Goal: Task Accomplishment & Management: Manage account settings

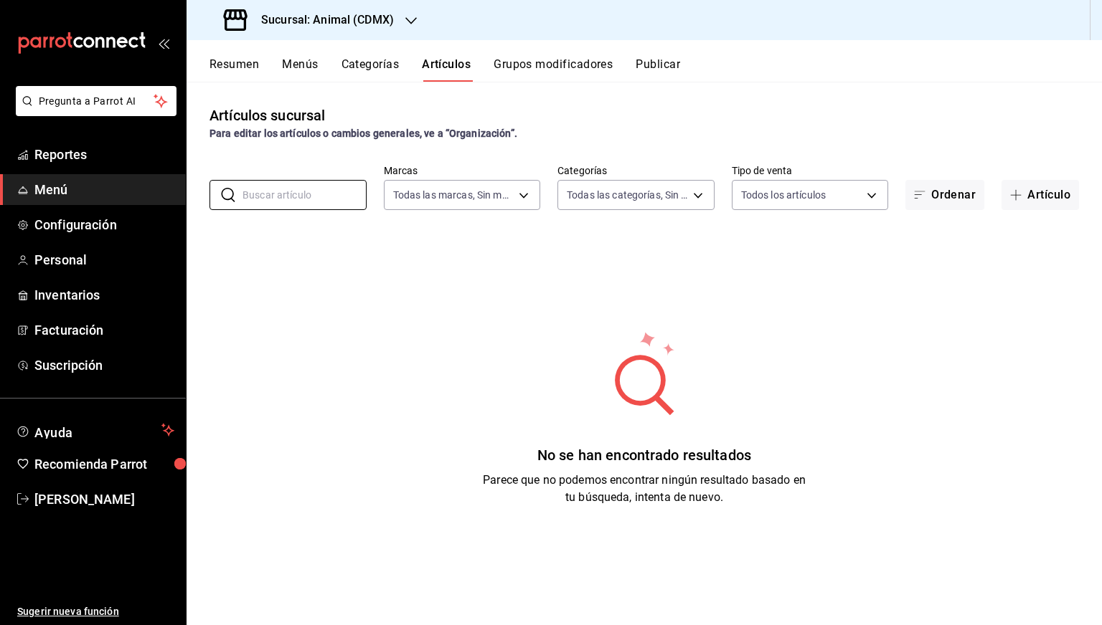
click at [324, 12] on h3 "Sucursal: Animal (CDMX)" at bounding box center [322, 19] width 144 height 17
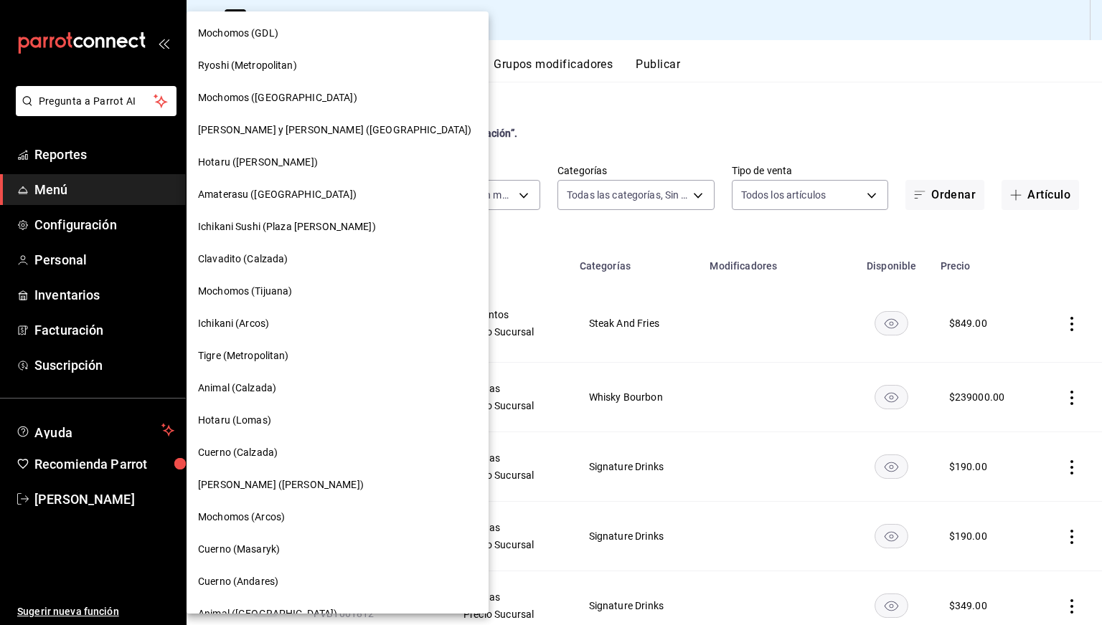
click at [253, 42] on div "Mochomos (GDL)" at bounding box center [337, 33] width 302 height 32
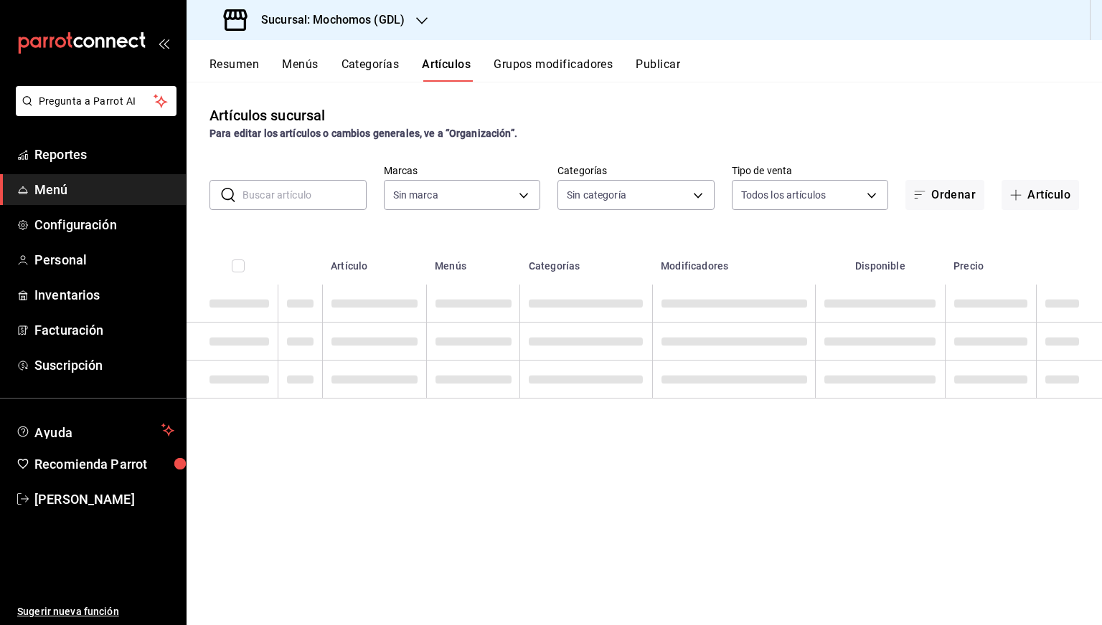
type input "36c25d4a-7cb0-456c-a434-e981d54830bc,9cac9703-0c5a-4d8b-addd-5b6b571d65b9"
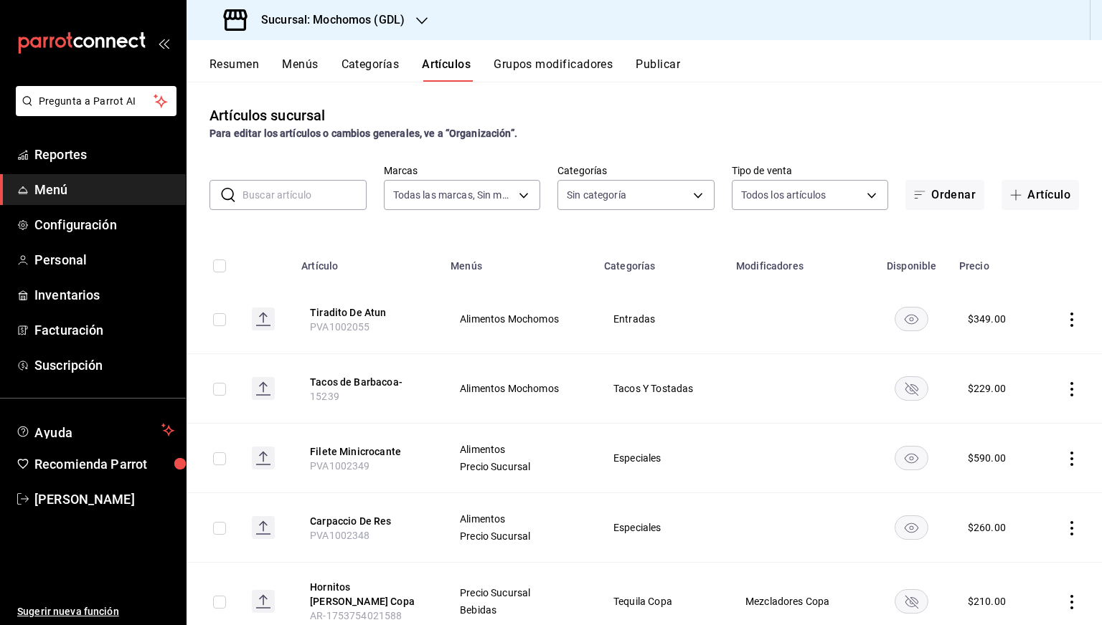
type input "c0db8a99-aef8-4e9c-862d-72763fc5d605,0e6da5ad-e1ed-4623-8a7f-4db137866549,4ba6e…"
click at [288, 194] on input "text" at bounding box center [304, 195] width 124 height 29
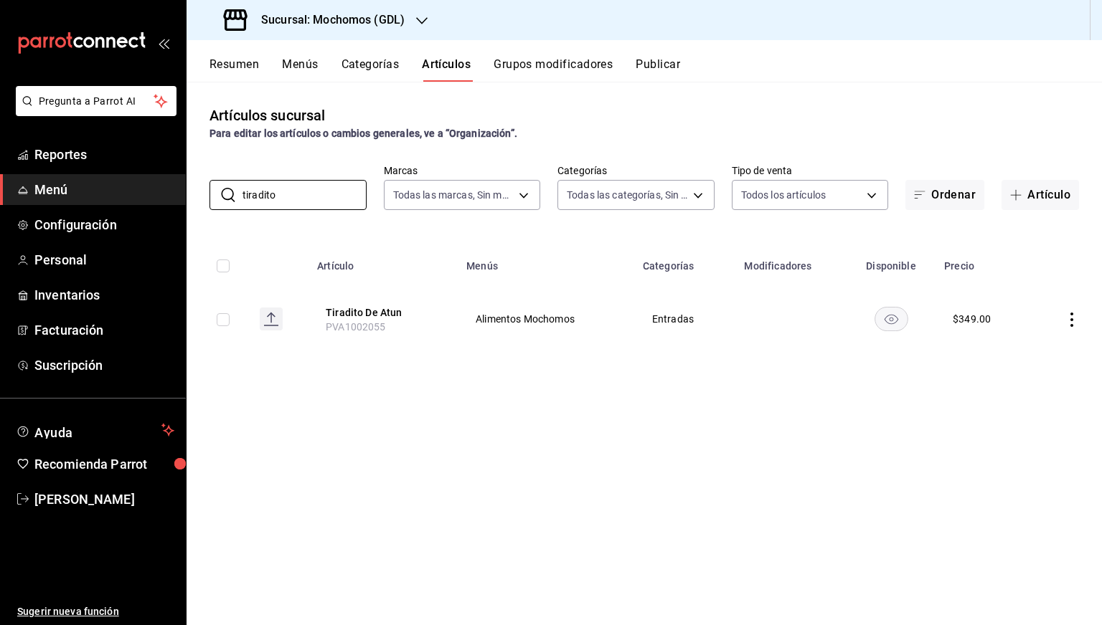
type input "tiradito"
drag, startPoint x: 385, startPoint y: 331, endPoint x: 324, endPoint y: 322, distance: 61.6
click at [324, 322] on th "Tiradito De Atun PVA1002055" at bounding box center [382, 319] width 149 height 69
copy span "PVA1002055"
click at [608, 369] on div "Artículos sucursal Para editar los artículos o cambios generales, ve a “Organiz…" at bounding box center [643, 353] width 915 height 543
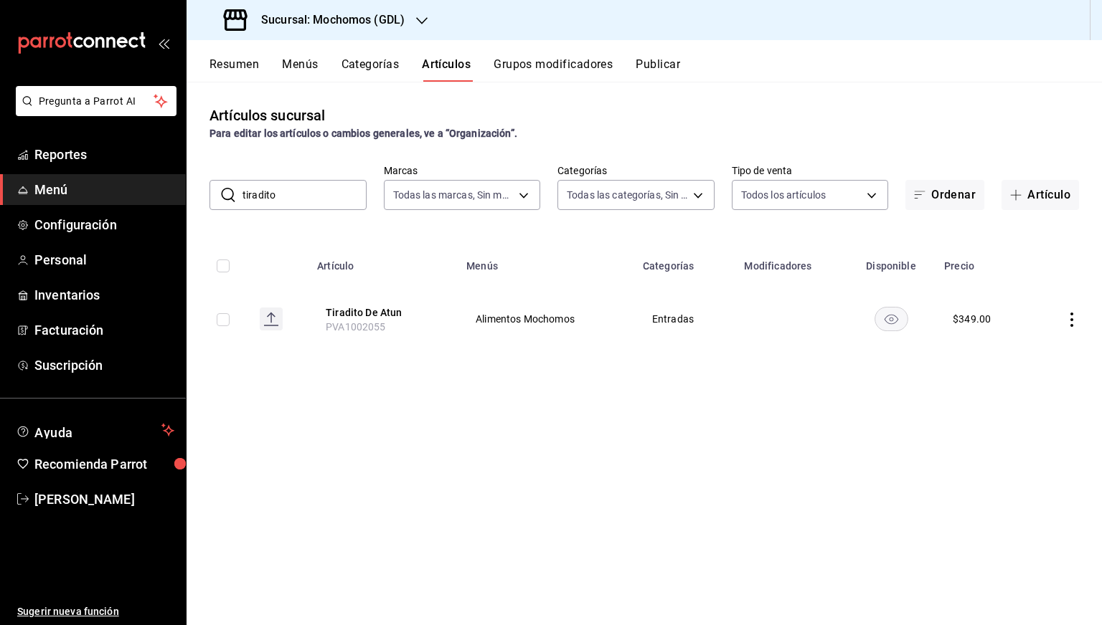
click at [55, 187] on span "Menú" at bounding box center [104, 189] width 140 height 19
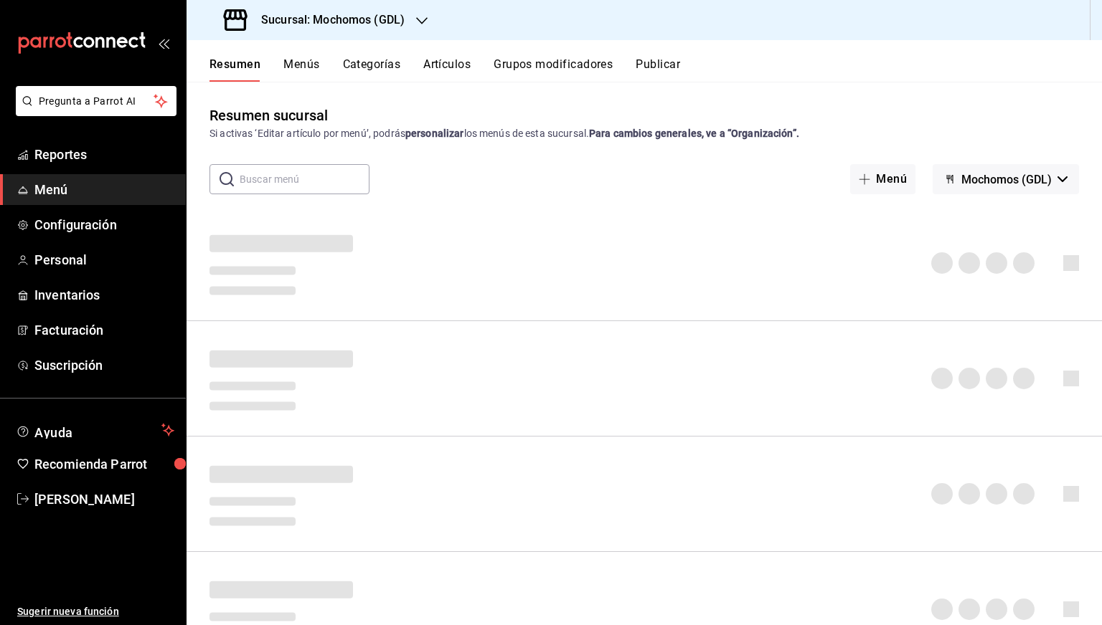
click at [379, 19] on h3 "Sucursal: Mochomos (GDL)" at bounding box center [327, 19] width 155 height 17
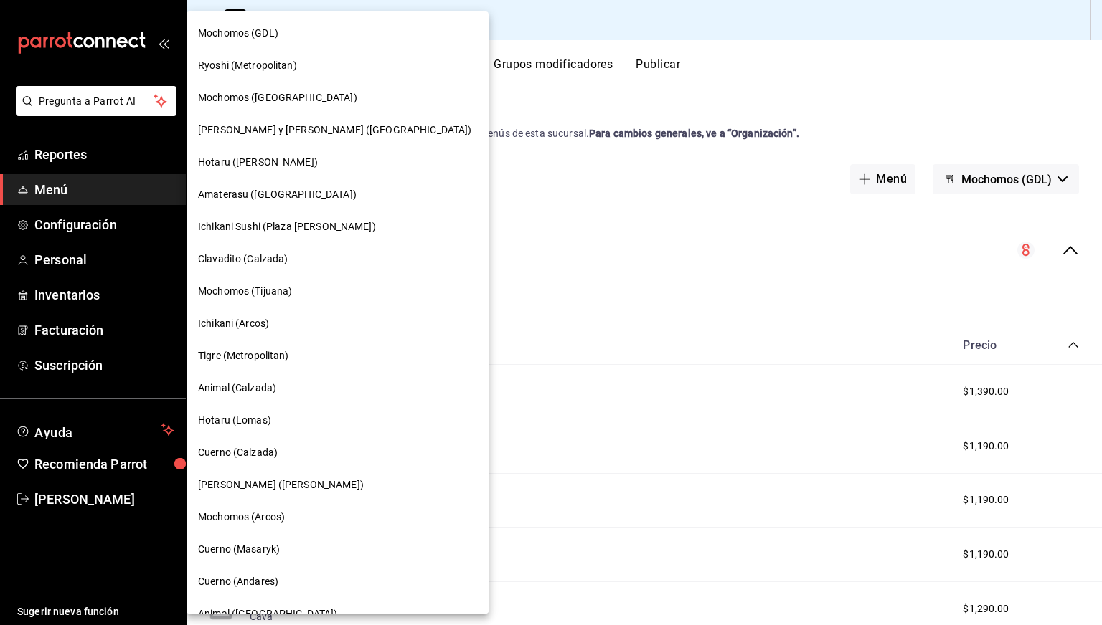
click at [255, 384] on span "Animal (Calzada)" at bounding box center [237, 388] width 78 height 15
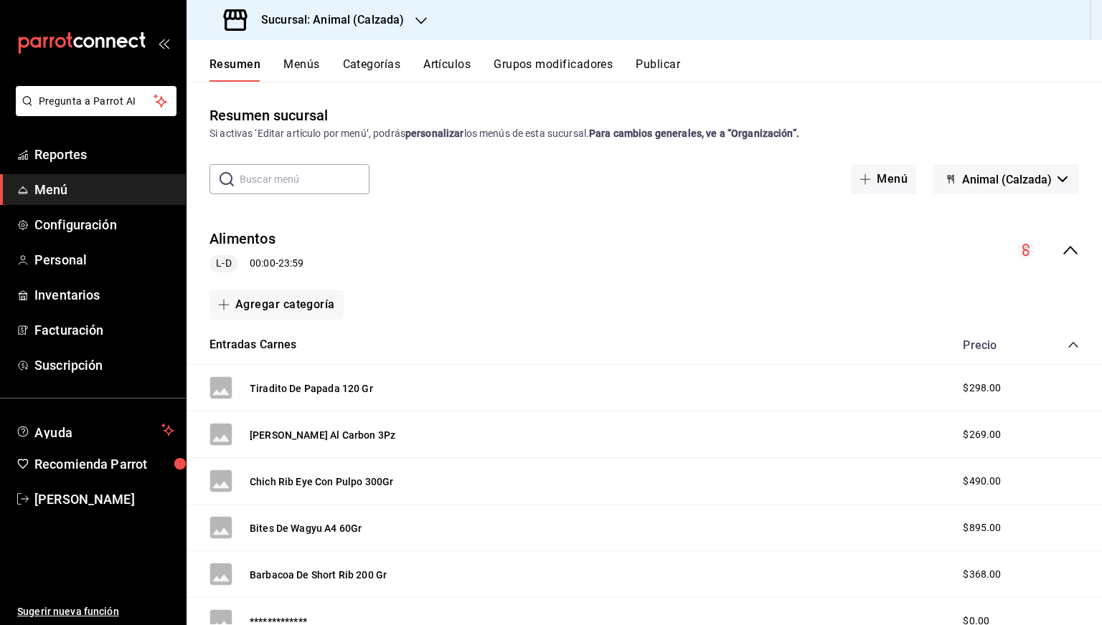
click at [305, 67] on button "Menús" at bounding box center [301, 69] width 36 height 24
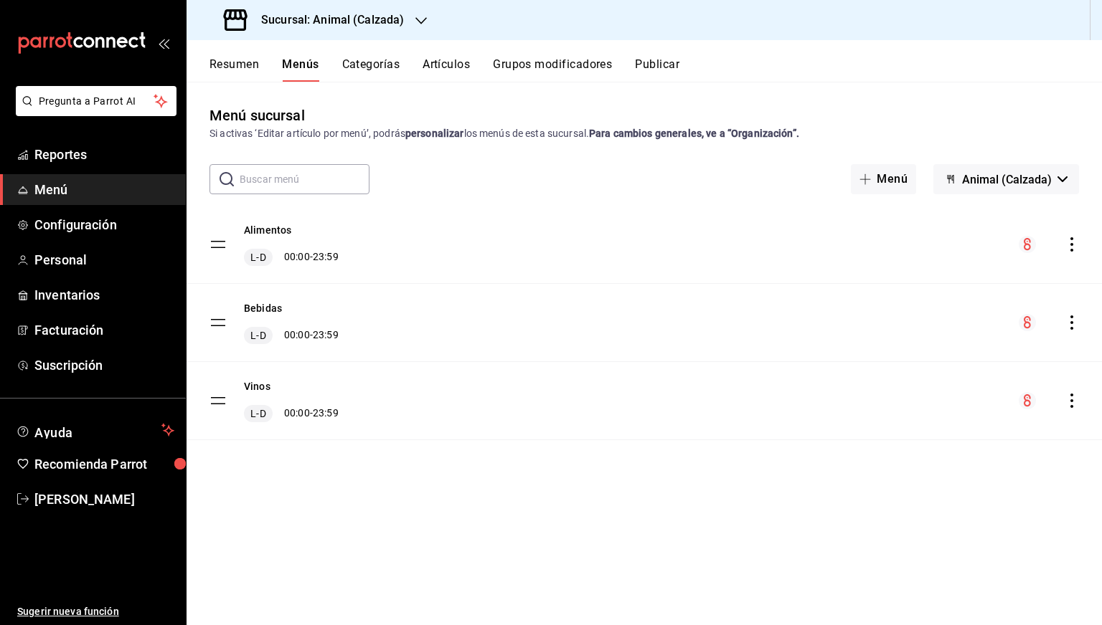
click at [1073, 242] on icon "actions" at bounding box center [1071, 244] width 14 height 14
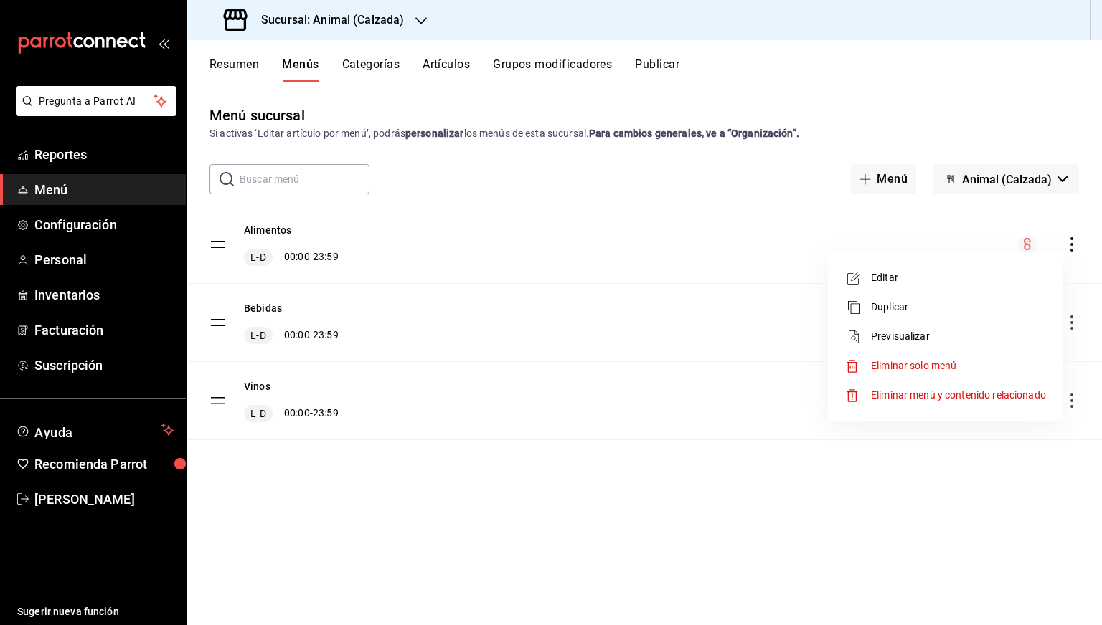
click at [911, 331] on span "Previsualizar" at bounding box center [958, 336] width 175 height 15
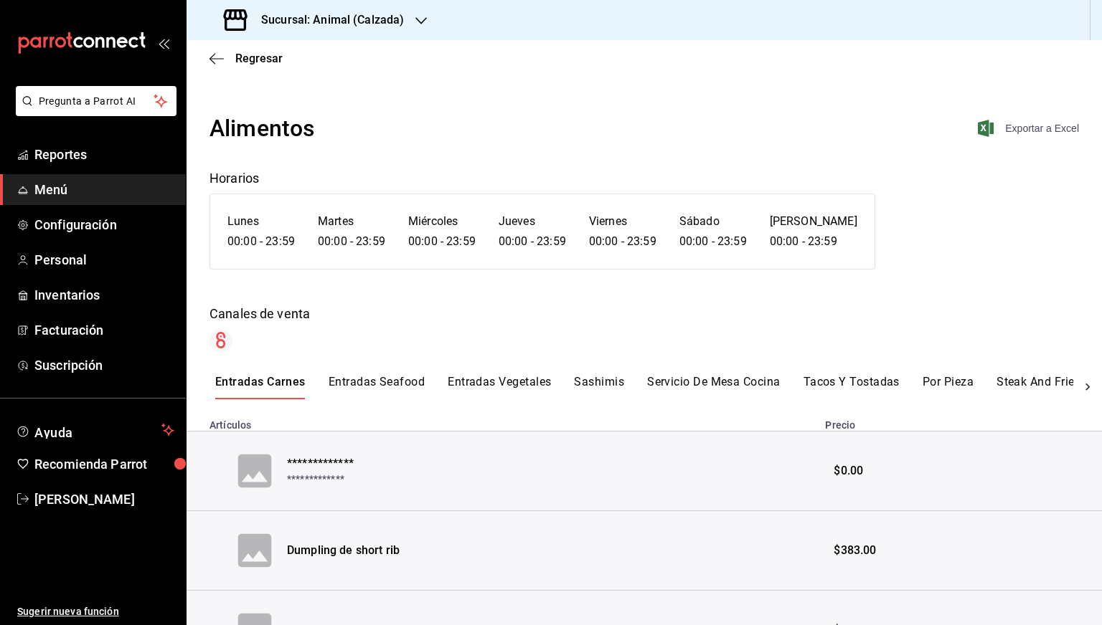
click at [1028, 125] on span "Exportar a Excel" at bounding box center [1029, 128] width 98 height 17
click at [235, 70] on div "Regresar" at bounding box center [643, 58] width 915 height 37
click at [242, 57] on span "Regresar" at bounding box center [258, 59] width 47 height 14
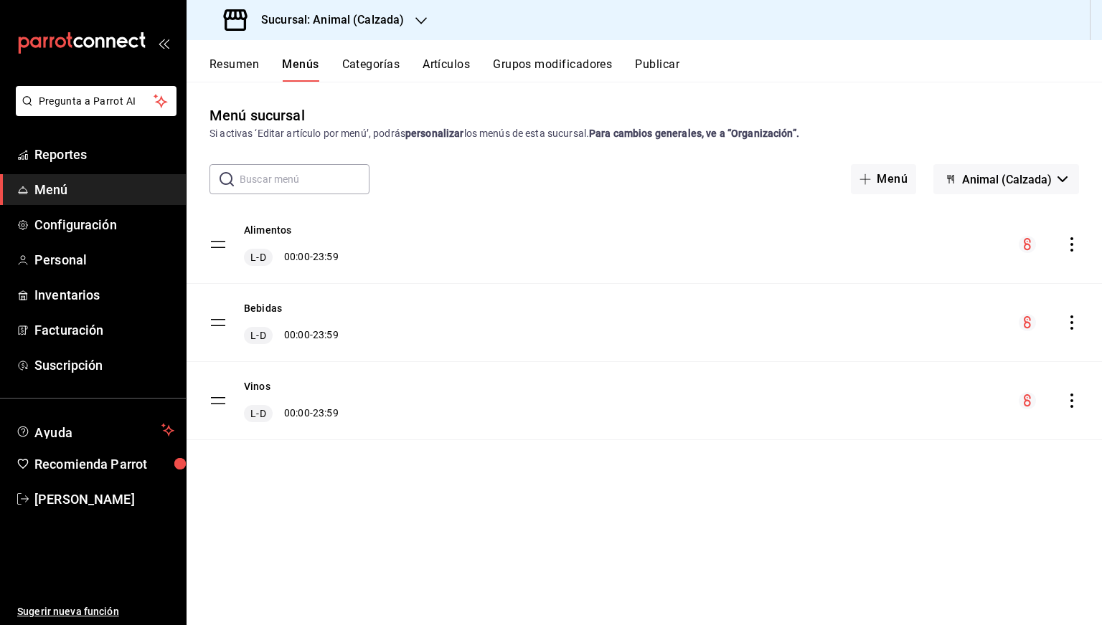
click at [1069, 314] on div "menu-maker-table" at bounding box center [1048, 322] width 60 height 17
drag, startPoint x: 1070, startPoint y: 318, endPoint x: 667, endPoint y: 330, distance: 403.3
click at [667, 330] on div "Bebidas [PERSON_NAME] 00:00 - 23:59" at bounding box center [643, 322] width 915 height 77
click at [1077, 311] on div "Bebidas [PERSON_NAME] 00:00 - 23:59" at bounding box center [643, 322] width 915 height 77
click at [1071, 318] on icon "actions" at bounding box center [1071, 323] width 14 height 14
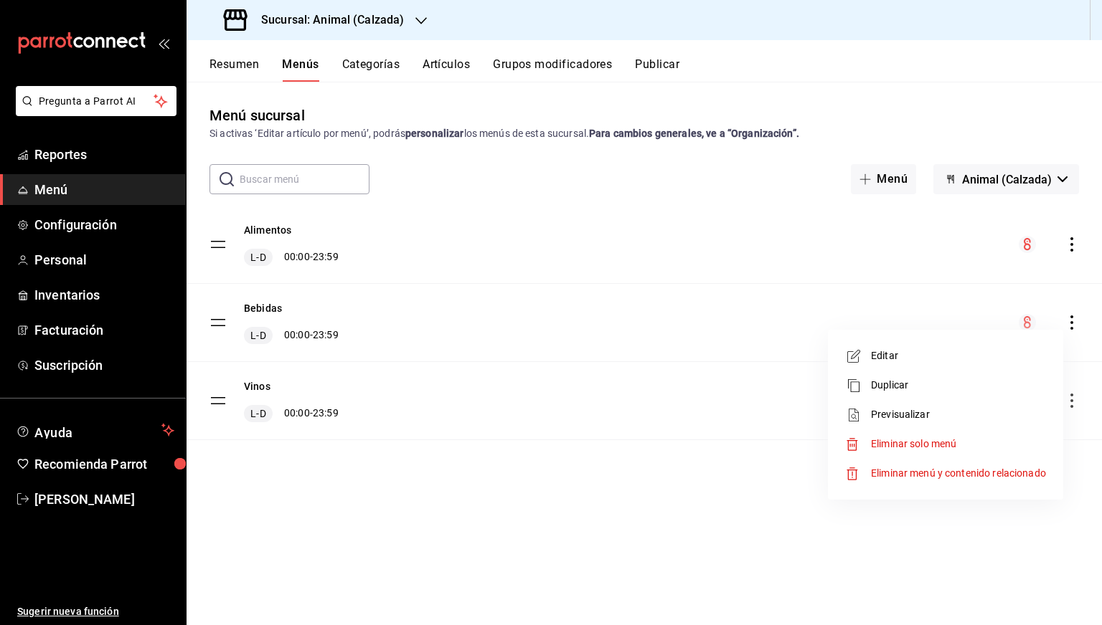
click at [904, 417] on span "Previsualizar" at bounding box center [958, 414] width 175 height 15
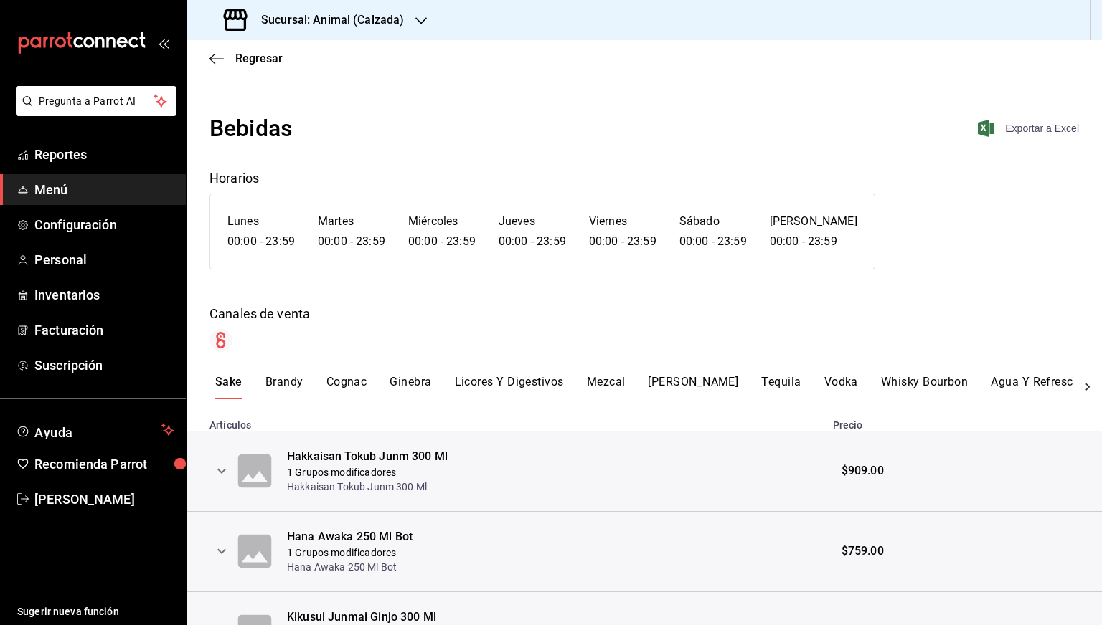
click at [1029, 127] on span "Exportar a Excel" at bounding box center [1029, 128] width 98 height 17
click at [230, 61] on span "Regresar" at bounding box center [245, 59] width 73 height 14
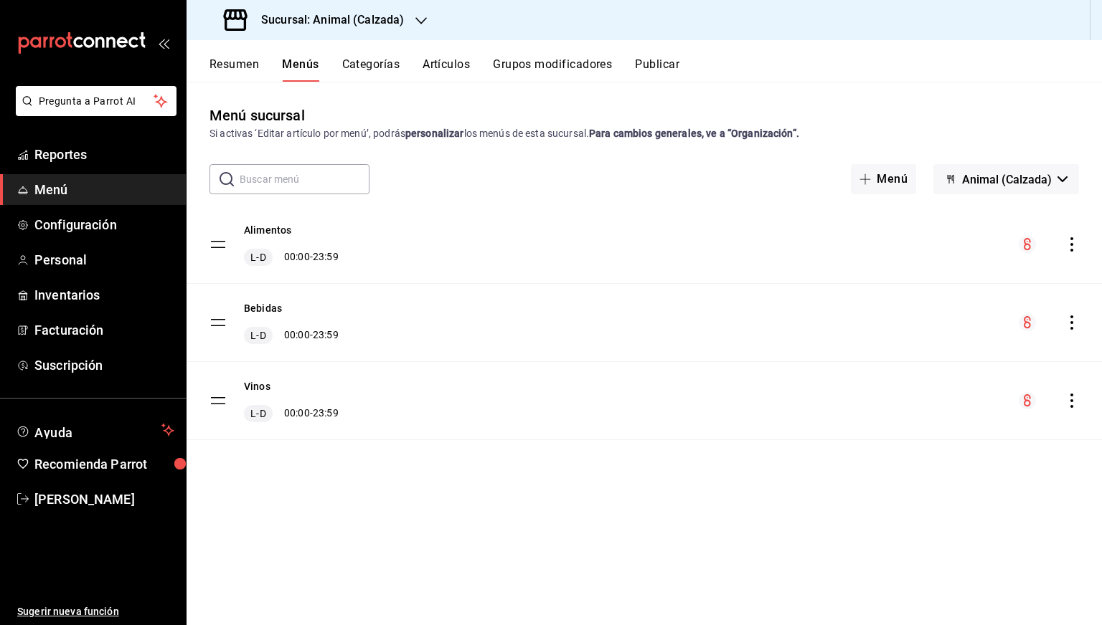
click at [1072, 400] on icon "actions" at bounding box center [1071, 401] width 3 height 14
click at [909, 484] on li "Previsualizar" at bounding box center [945, 492] width 224 height 29
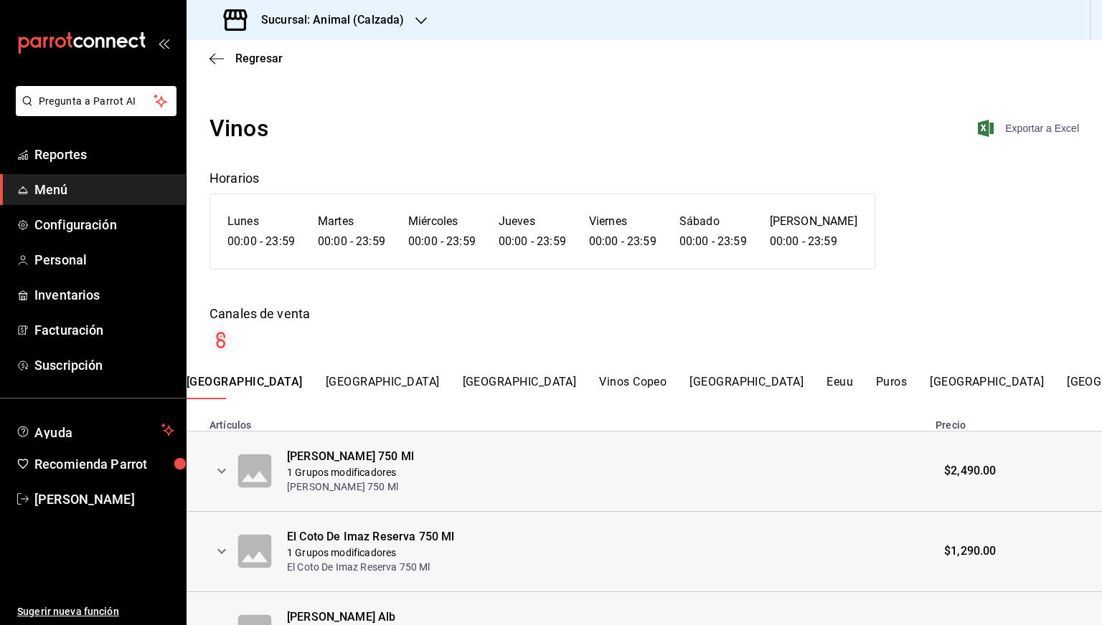
click at [1044, 130] on span "Exportar a Excel" at bounding box center [1029, 128] width 98 height 17
click at [228, 60] on span "Regresar" at bounding box center [245, 59] width 73 height 14
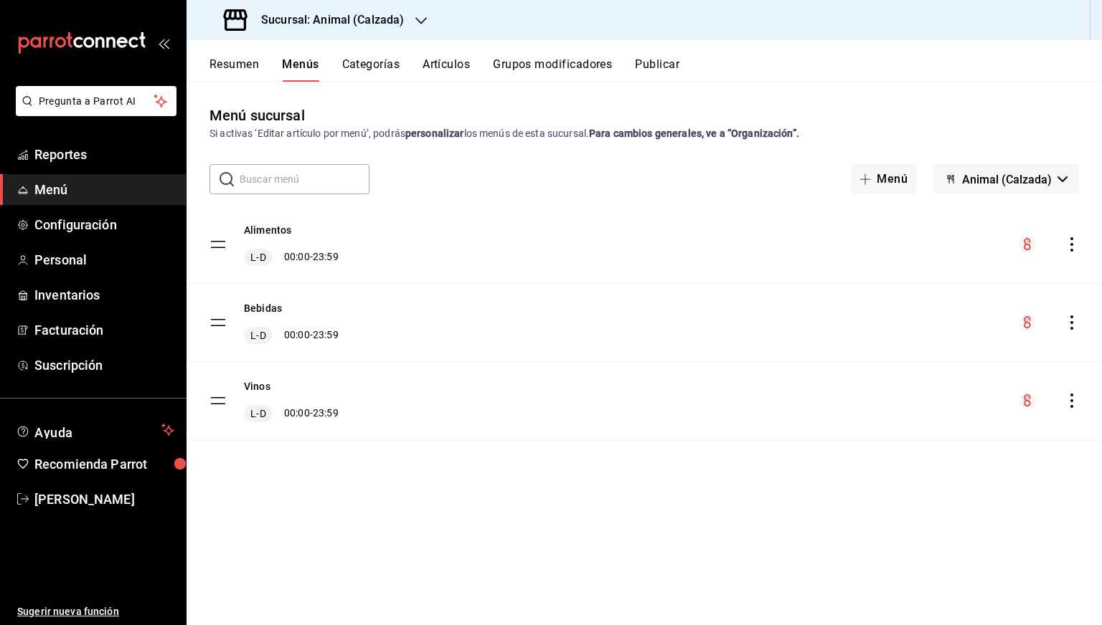
click at [344, 18] on h3 "Sucursal: Animal (Calzada)" at bounding box center [327, 19] width 154 height 17
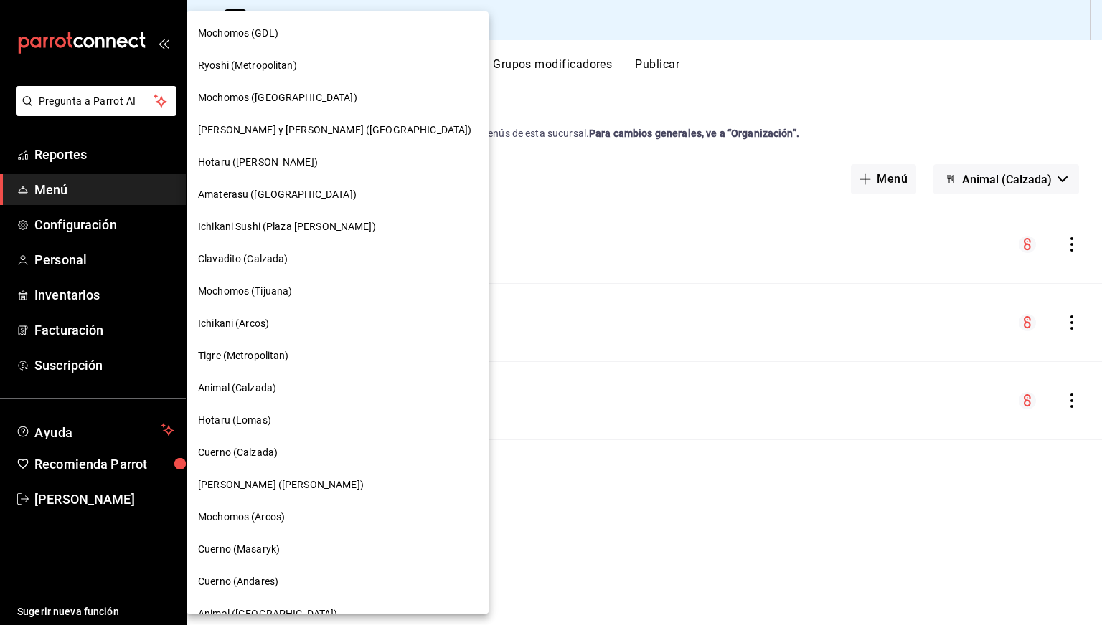
click at [257, 29] on span "Mochomos (GDL)" at bounding box center [238, 33] width 80 height 15
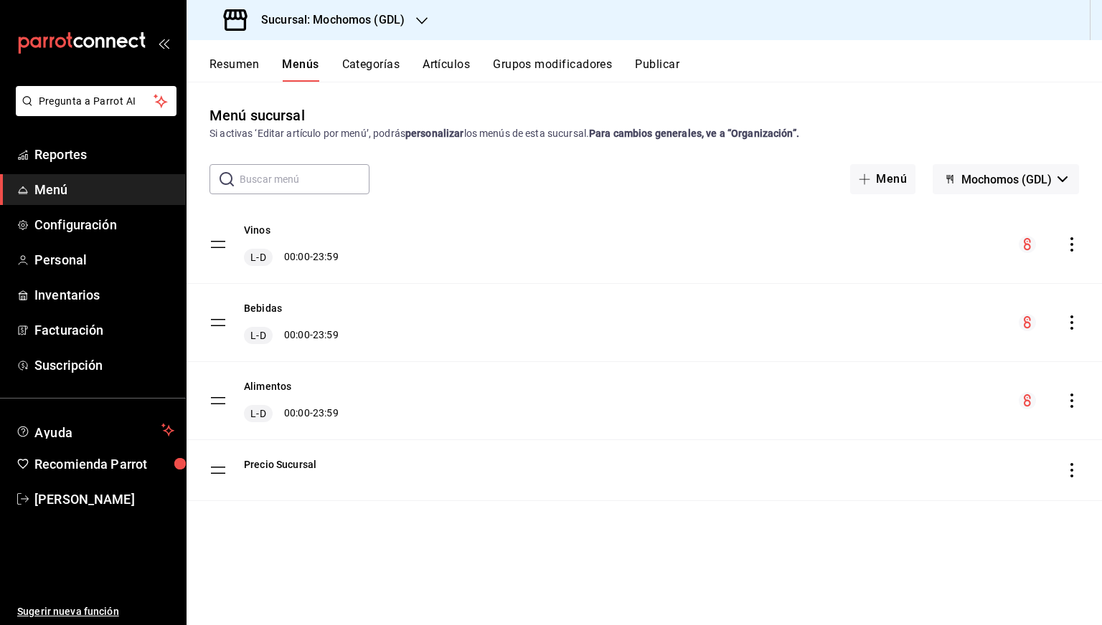
click at [425, 65] on button "Artículos" at bounding box center [445, 69] width 47 height 24
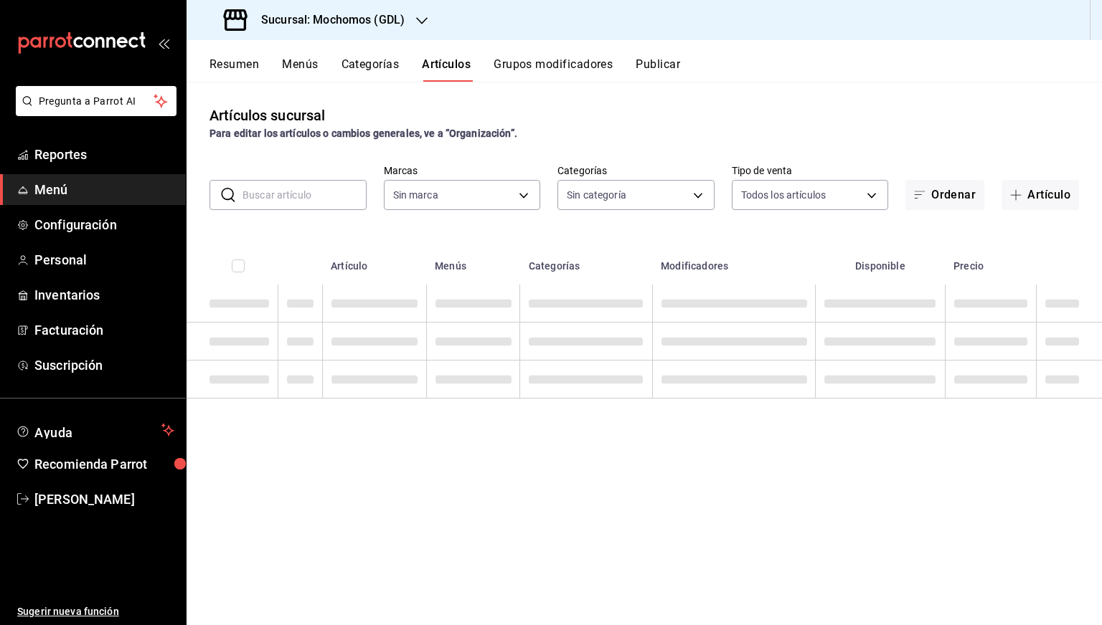
type input "36c25d4a-7cb0-456c-a434-e981d54830bc,9cac9703-0c5a-4d8b-addd-5b6b571d65b9"
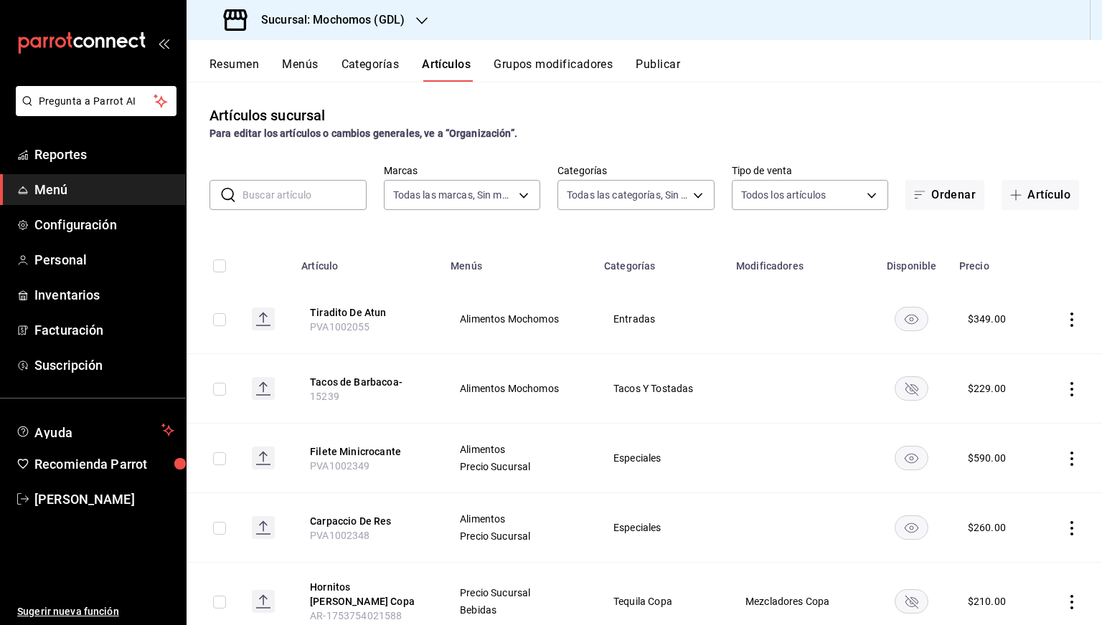
type input "c0db8a99-aef8-4e9c-862d-72763fc5d605,0e6da5ad-e1ed-4623-8a7f-4db137866549,4ba6e…"
click at [891, 82] on div "Artículos sucursal Para editar los artículos o cambios generales, ve a “Organiz…" at bounding box center [643, 353] width 915 height 543
click at [333, 186] on input "text" at bounding box center [304, 195] width 124 height 29
click at [347, 315] on button "Tiradito De Atun" at bounding box center [367, 313] width 115 height 14
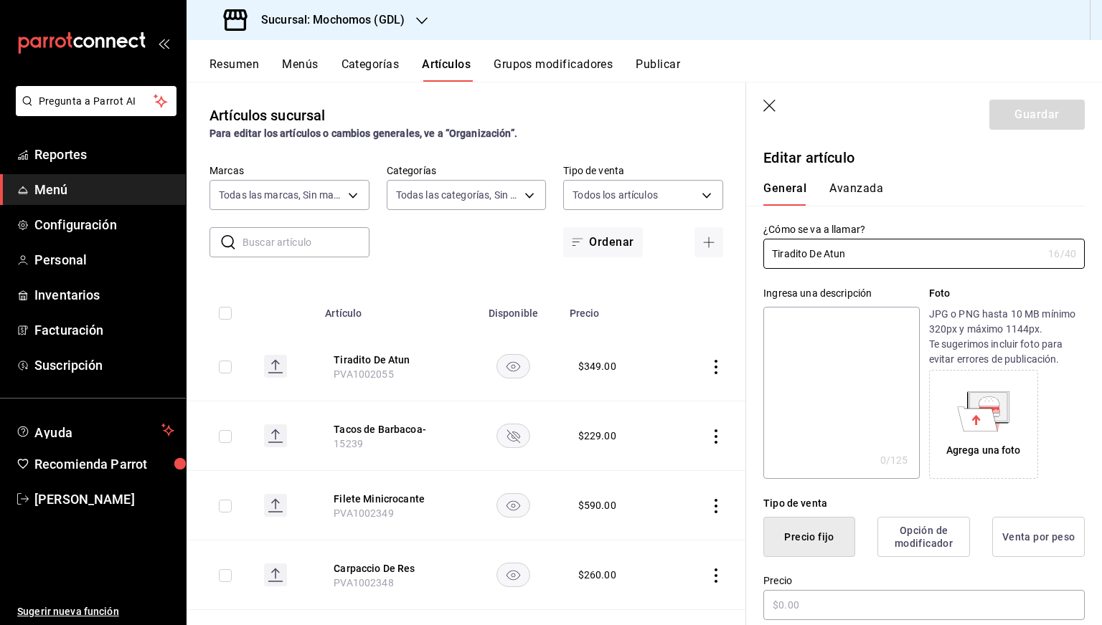
type input "$349.00"
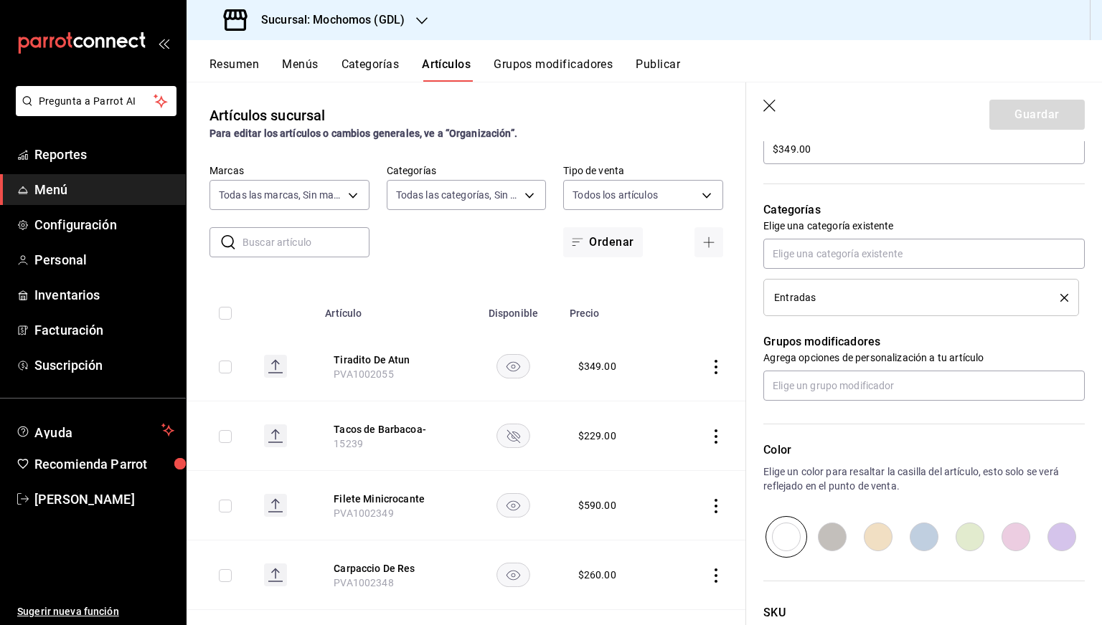
scroll to position [459, 0]
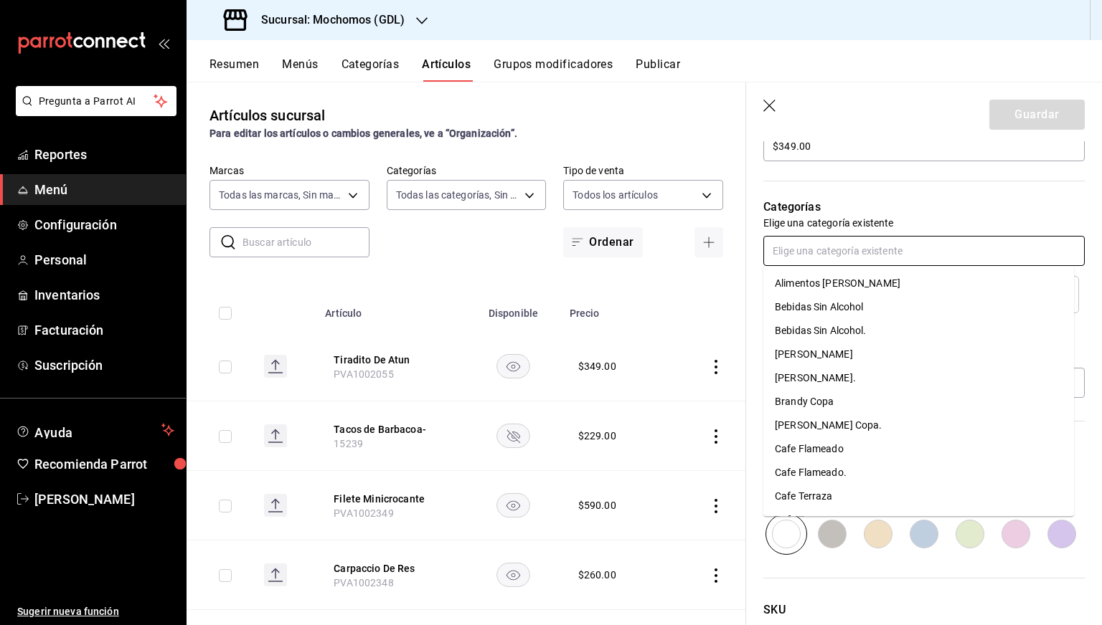
click at [838, 245] on input "text" at bounding box center [923, 251] width 321 height 30
type input "entr"
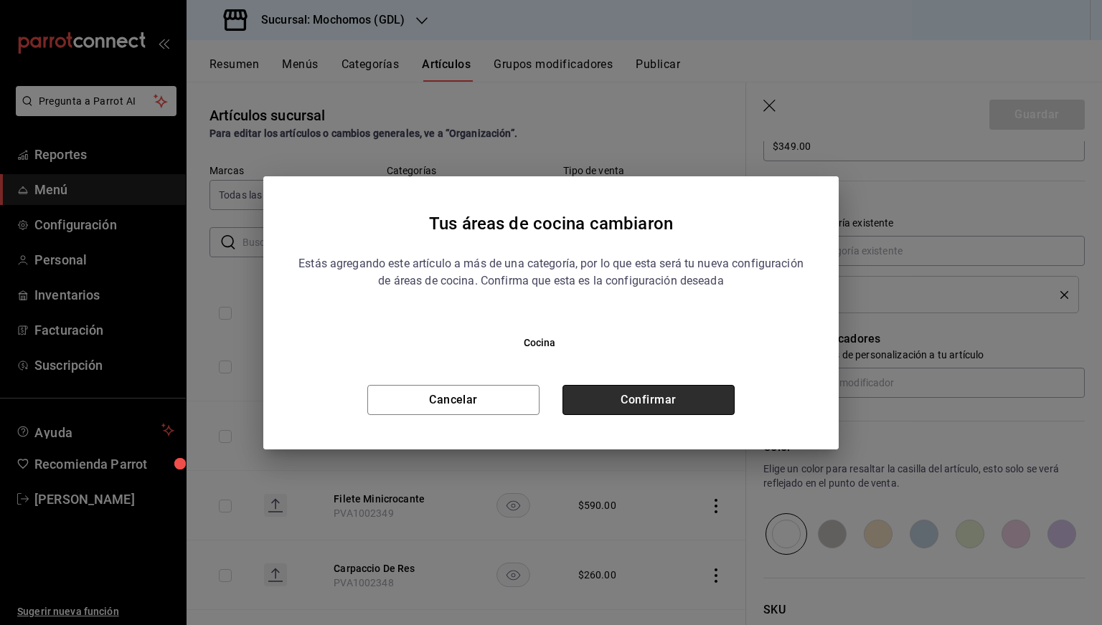
click at [608, 397] on button "Confirmar" at bounding box center [648, 400] width 172 height 30
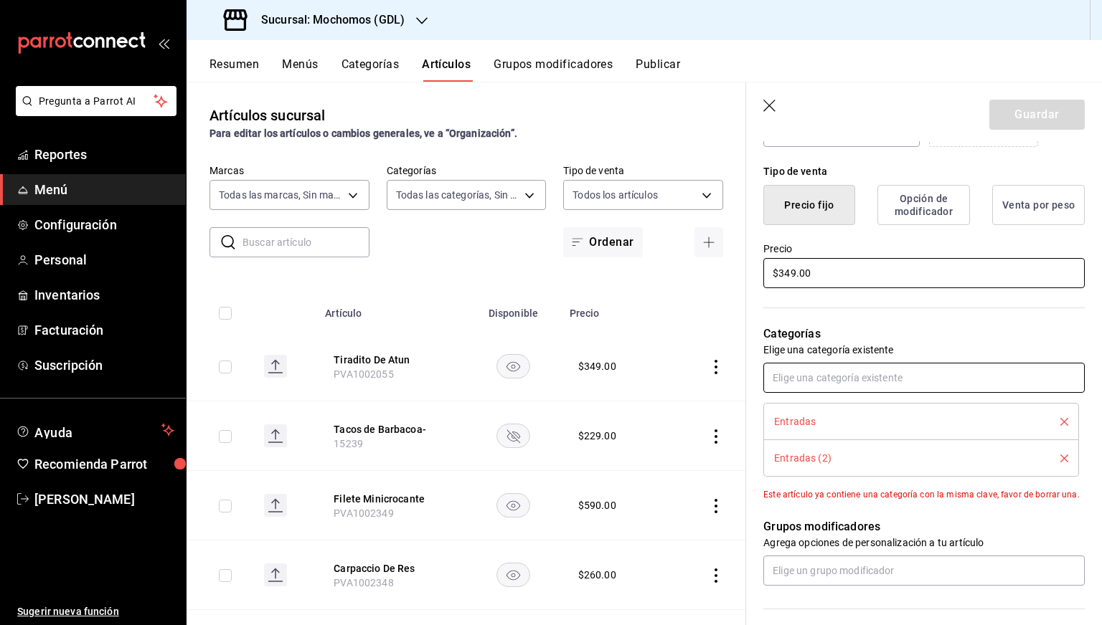
scroll to position [0, 0]
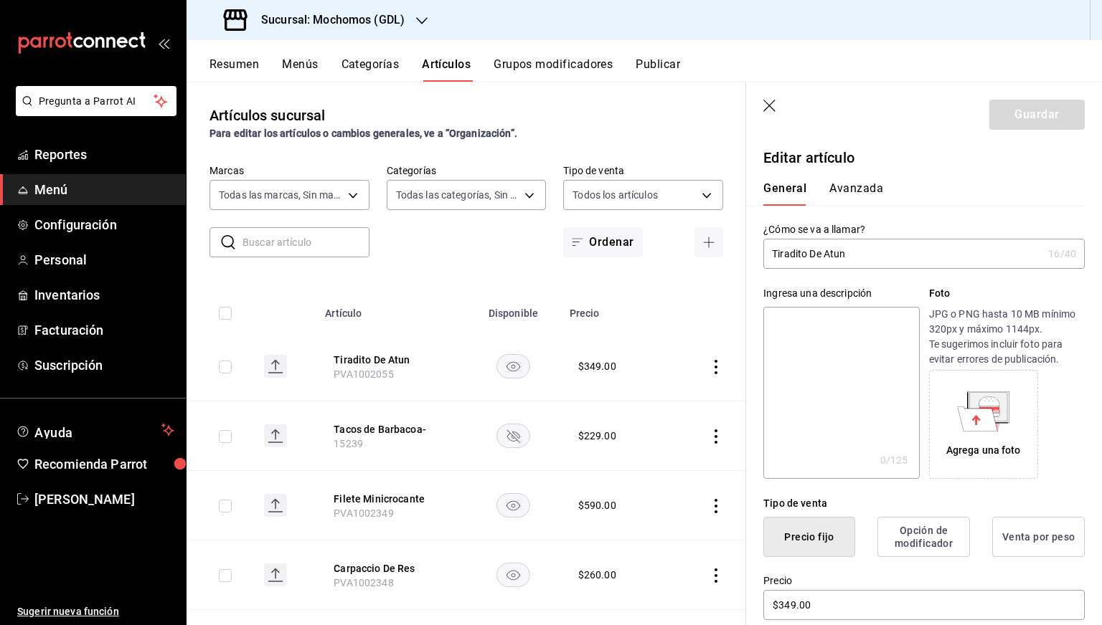
click at [772, 107] on icon "button" at bounding box center [770, 107] width 14 height 14
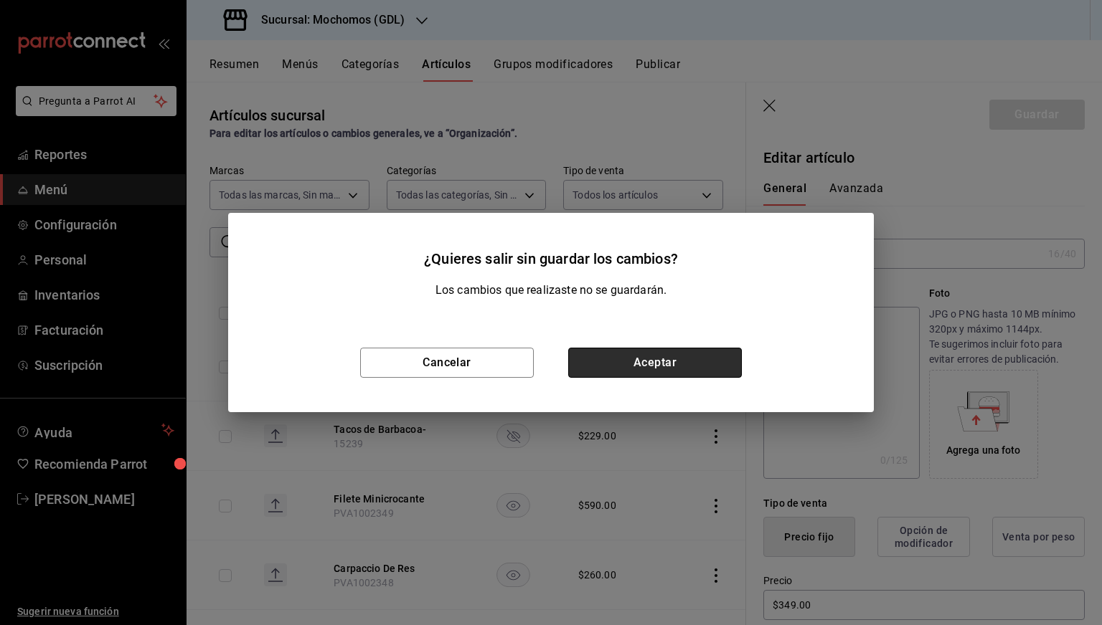
click at [633, 368] on button "Aceptar" at bounding box center [655, 363] width 174 height 30
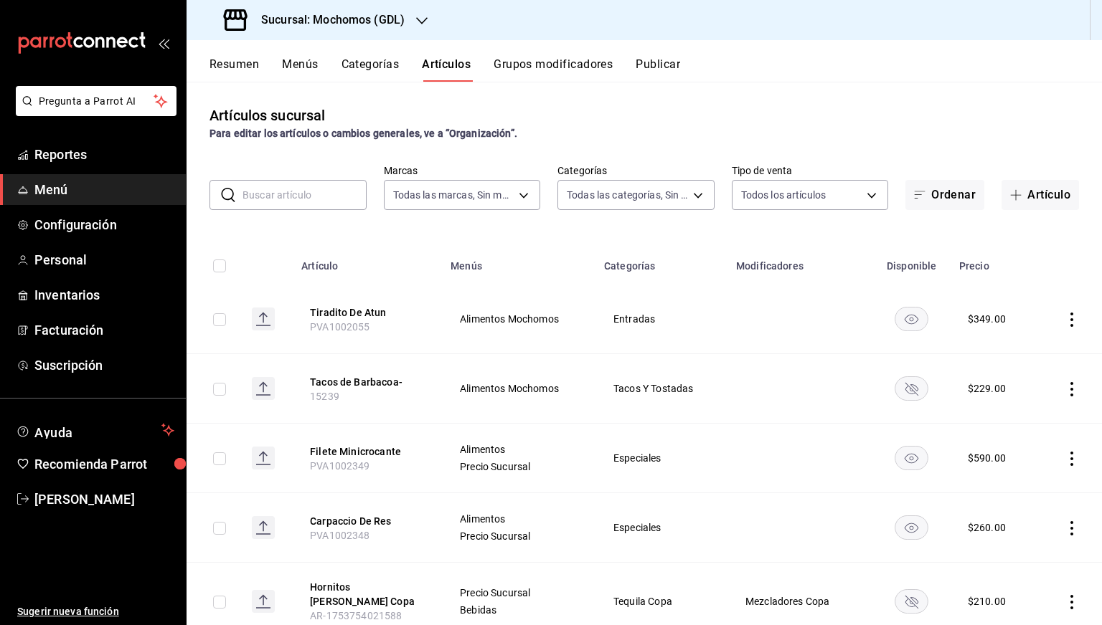
click at [301, 188] on input "text" at bounding box center [304, 195] width 124 height 29
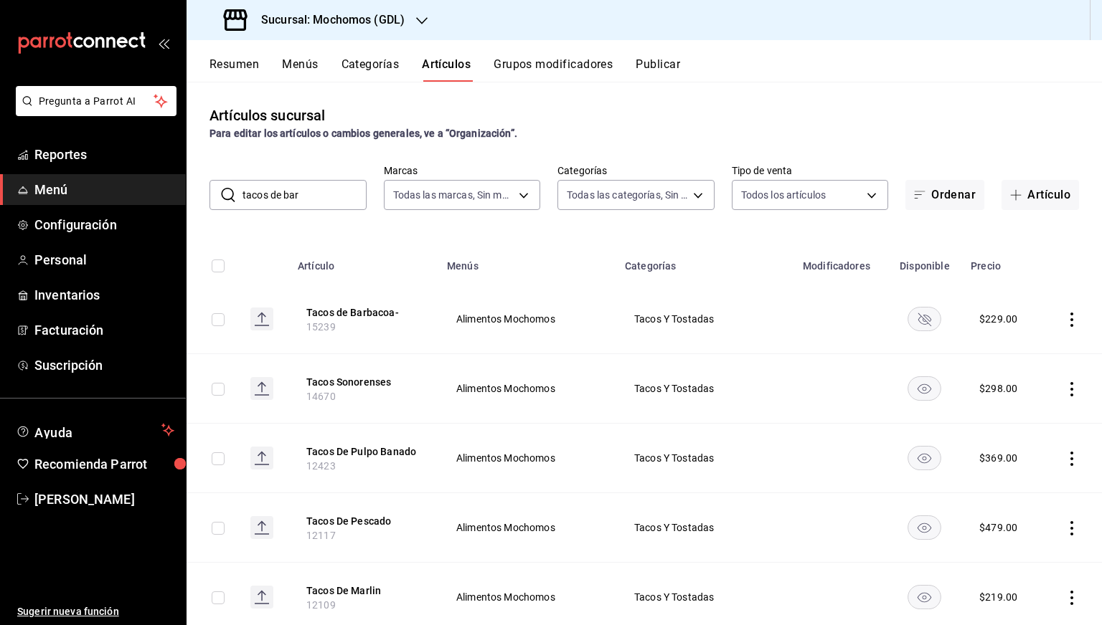
type input "tacos de [PERSON_NAME]"
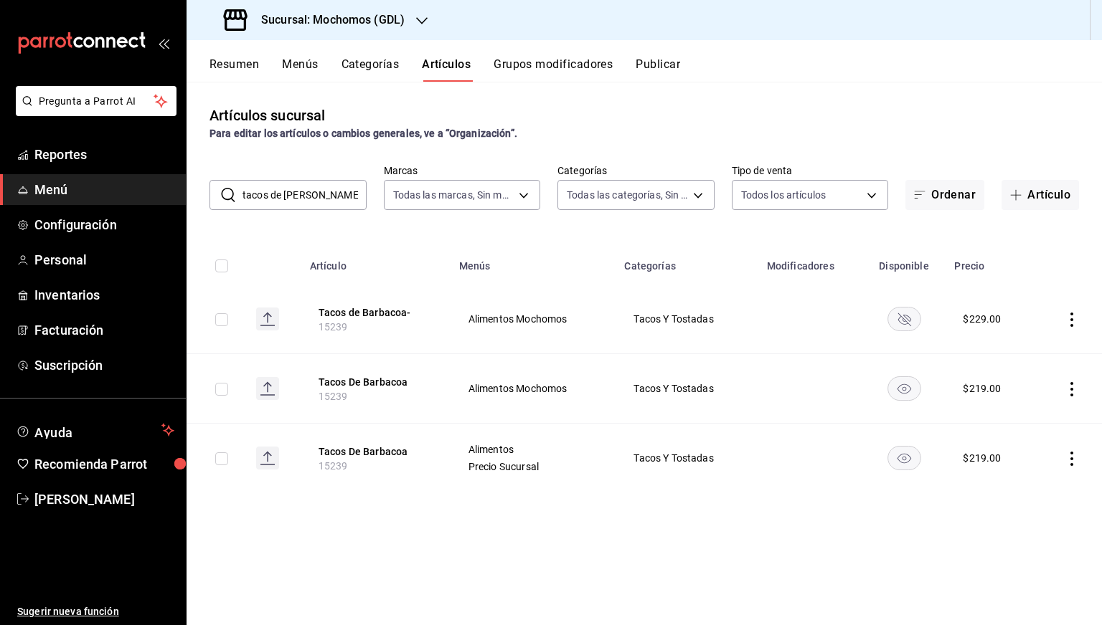
click at [339, 187] on input "tacos de [PERSON_NAME]" at bounding box center [304, 195] width 124 height 29
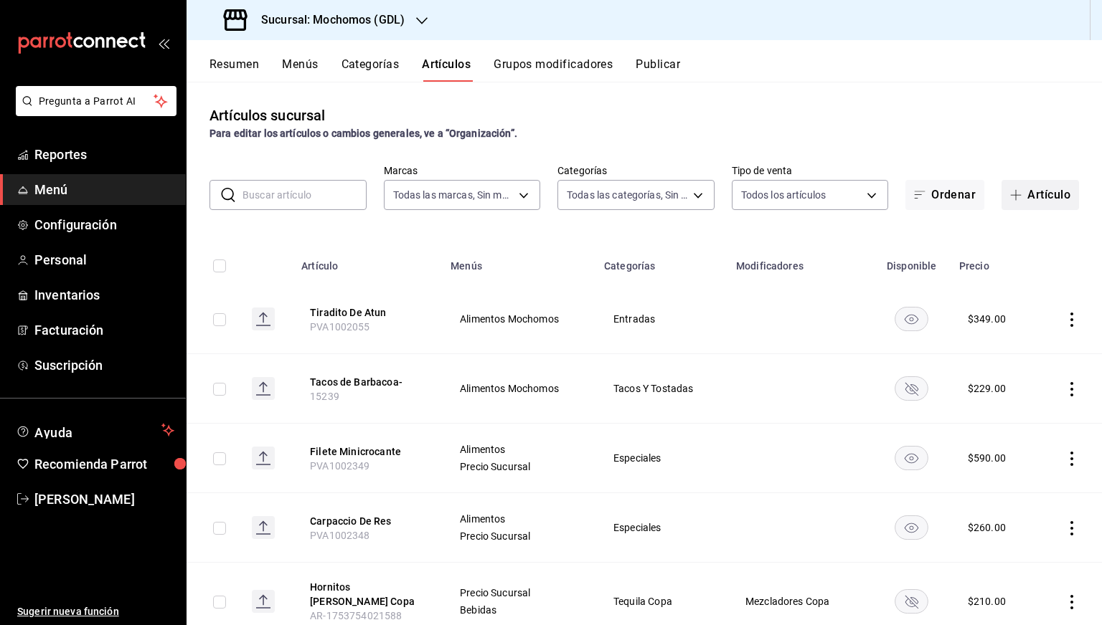
click at [1032, 187] on button "Artículo" at bounding box center [1039, 195] width 77 height 30
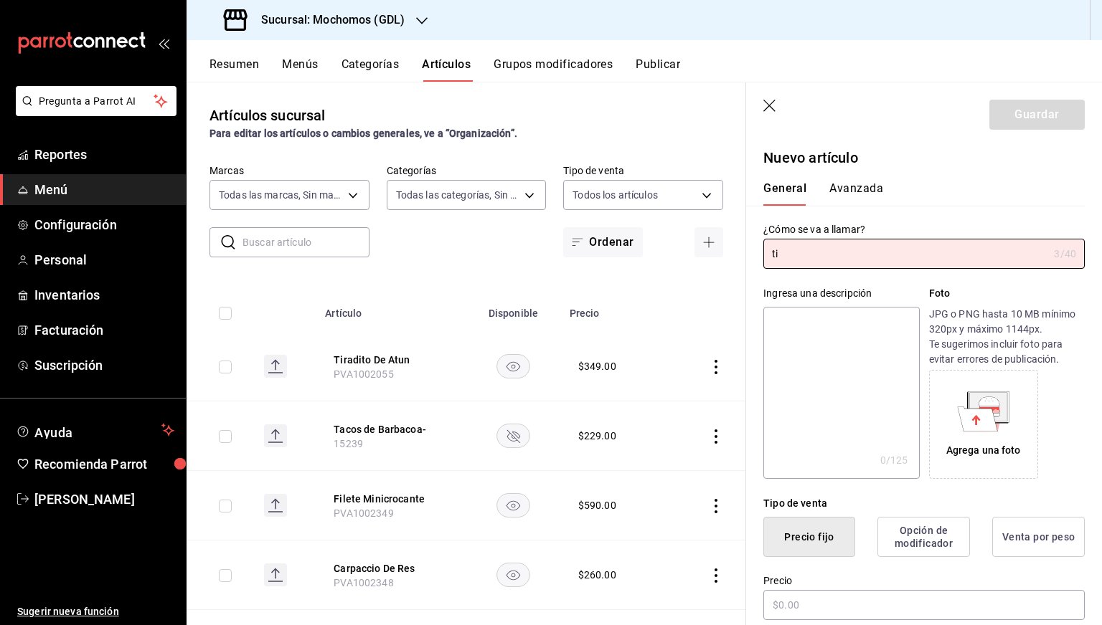
type input "t"
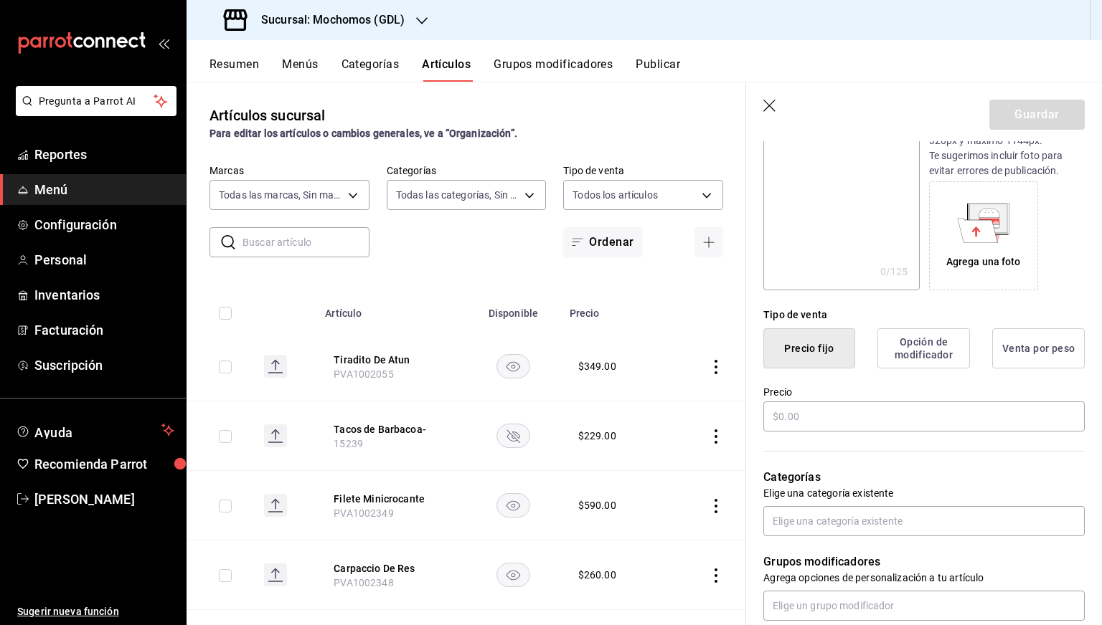
scroll to position [204, 0]
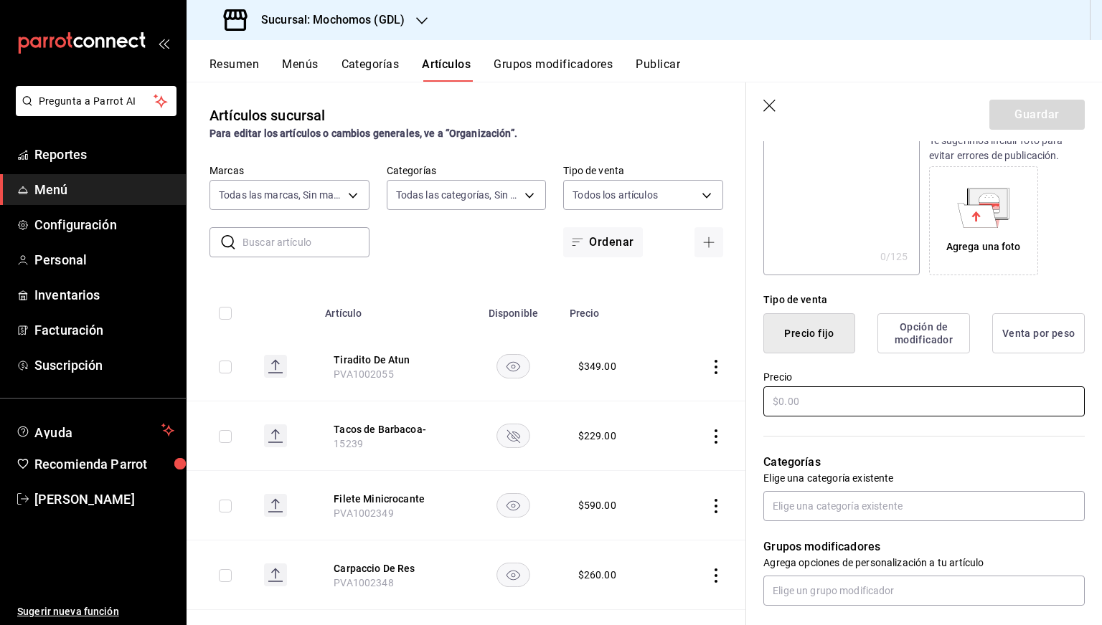
type input "Tiradito De Atun"
click at [823, 401] on input "text" at bounding box center [923, 402] width 321 height 30
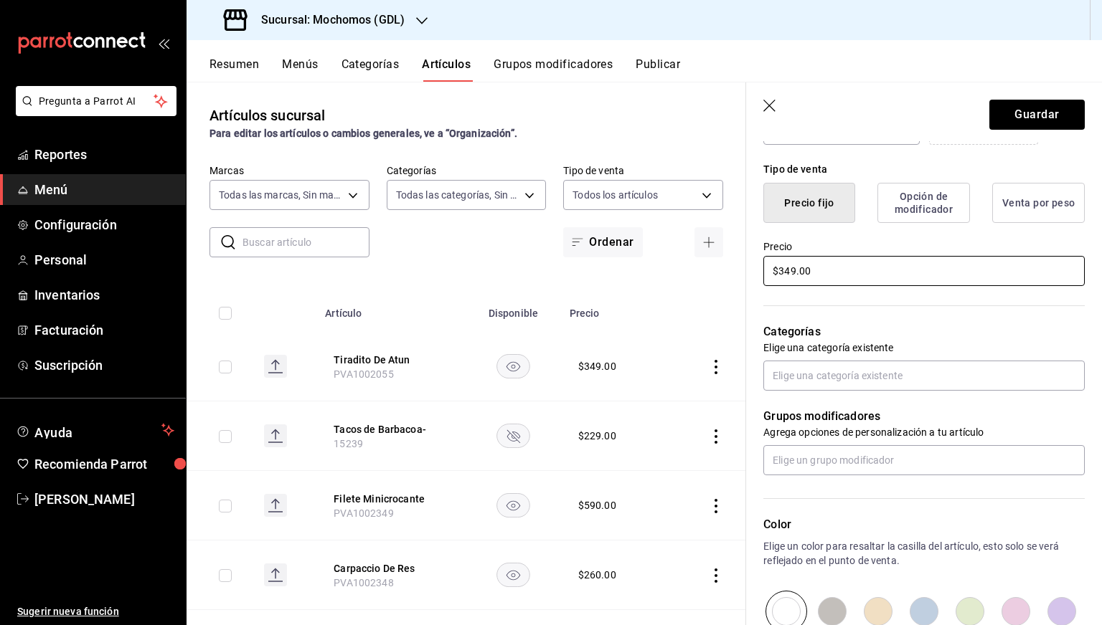
scroll to position [336, 0]
type input "$349.00"
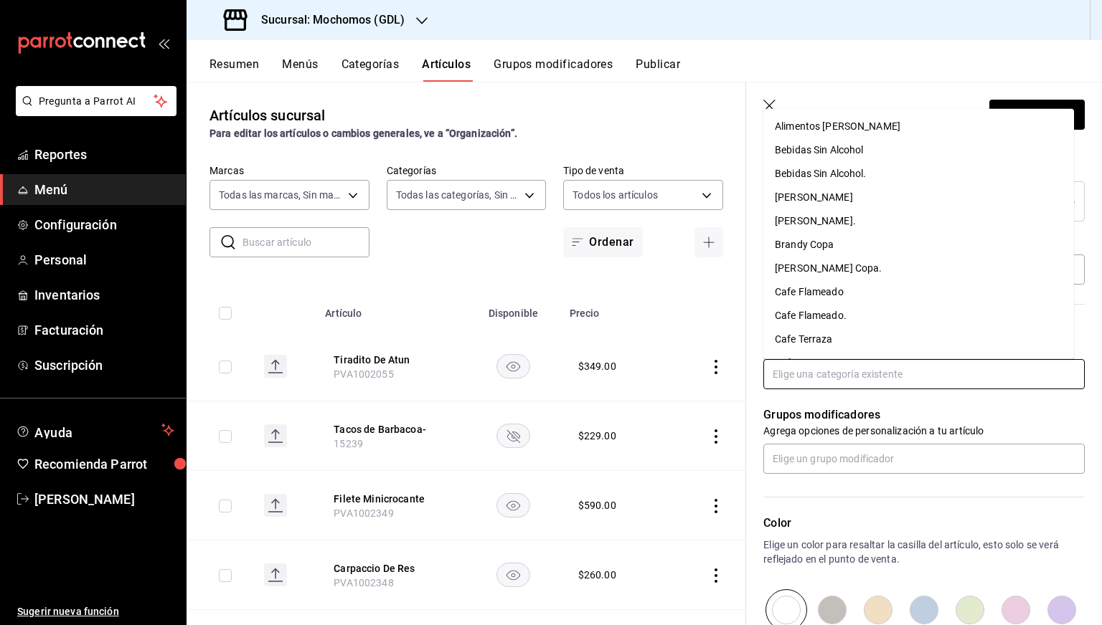
click at [817, 372] on input "text" at bounding box center [923, 374] width 321 height 30
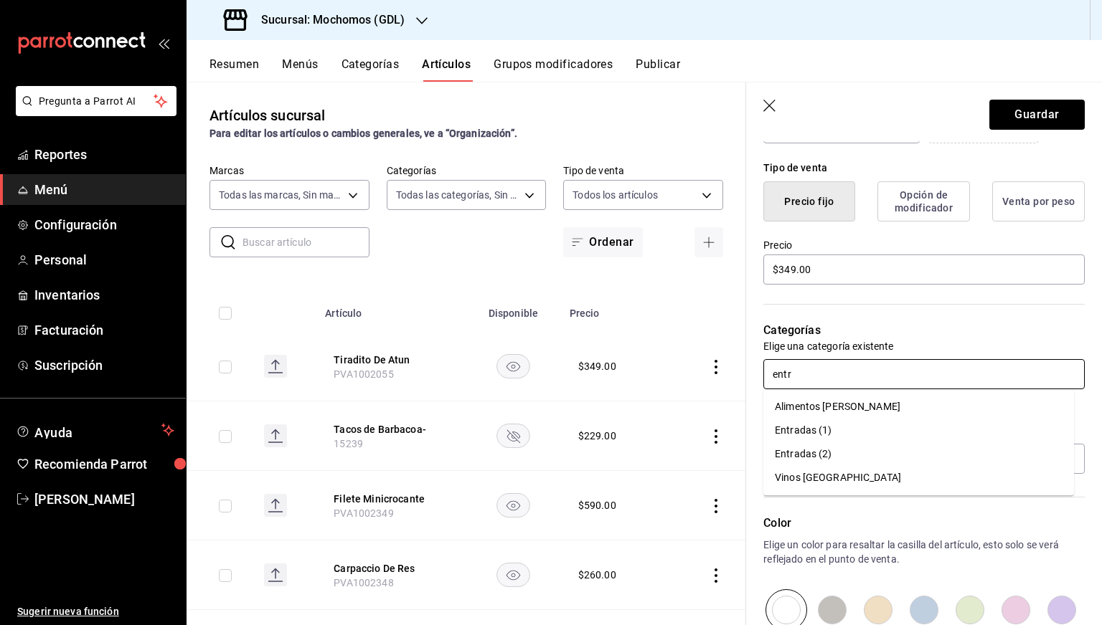
type input "entra"
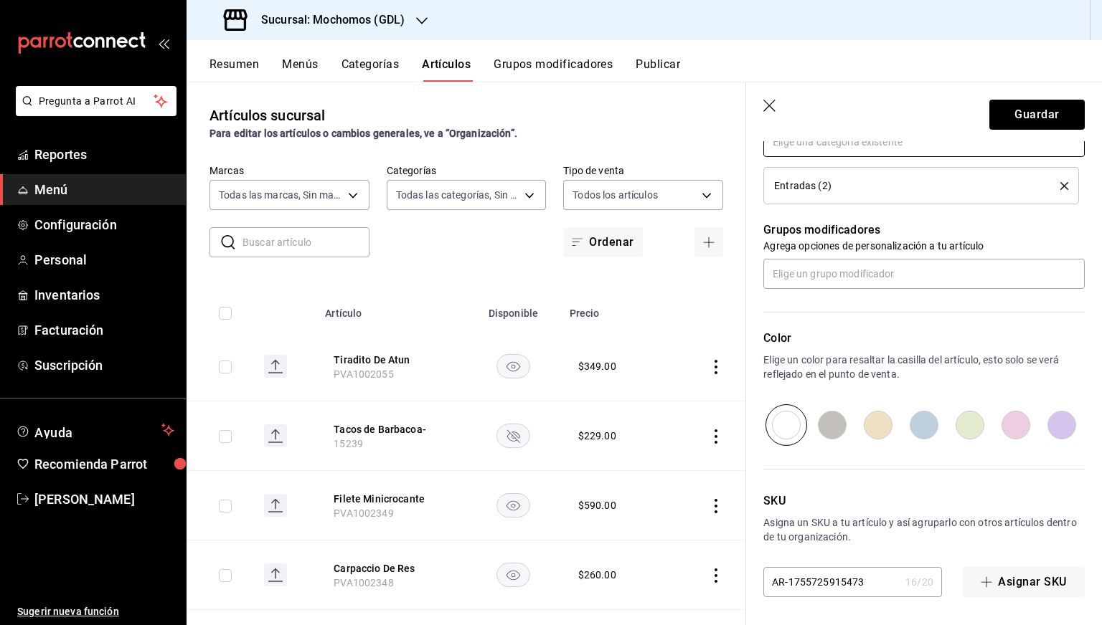
scroll to position [567, 0]
click at [829, 572] on input "AR-1755725915473" at bounding box center [831, 583] width 136 height 29
drag, startPoint x: 387, startPoint y: 376, endPoint x: 330, endPoint y: 379, distance: 57.5
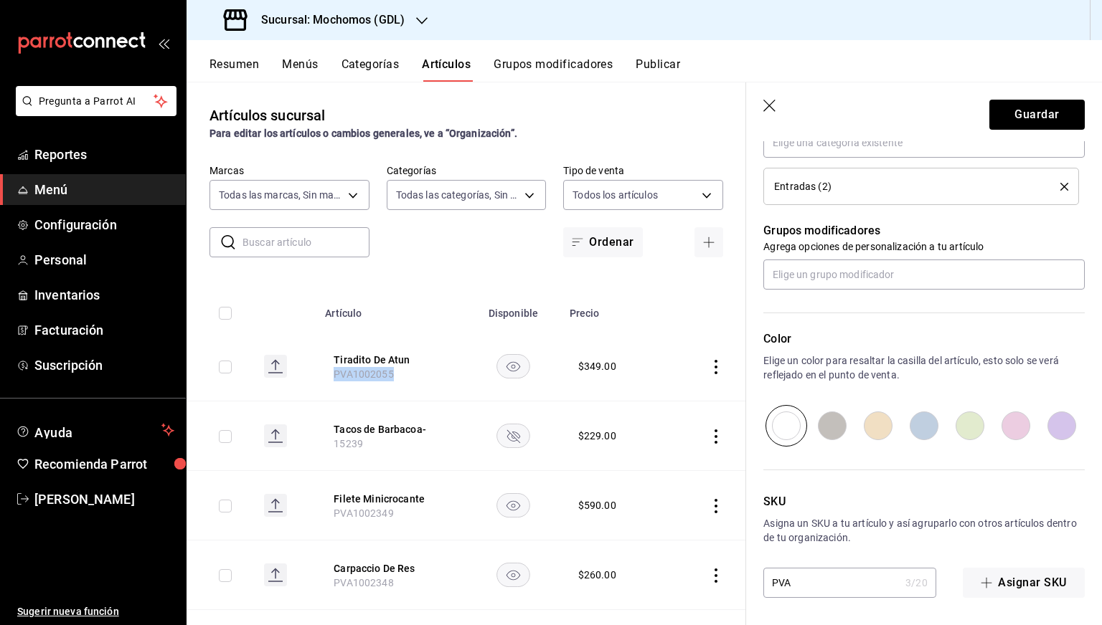
click at [334, 379] on span "PVA1002055" at bounding box center [364, 374] width 60 height 11
copy span "PVA1002055"
click at [826, 576] on input "PVA" at bounding box center [831, 583] width 136 height 29
paste input "1002055"
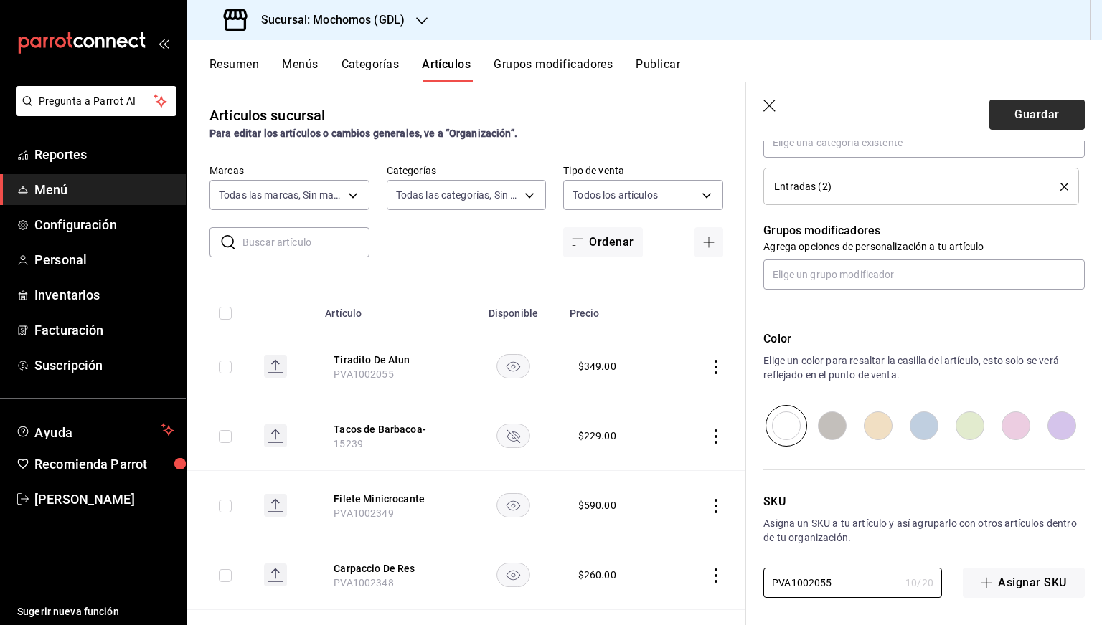
type input "PVA1002055"
click at [1027, 118] on button "Guardar" at bounding box center [1036, 115] width 95 height 30
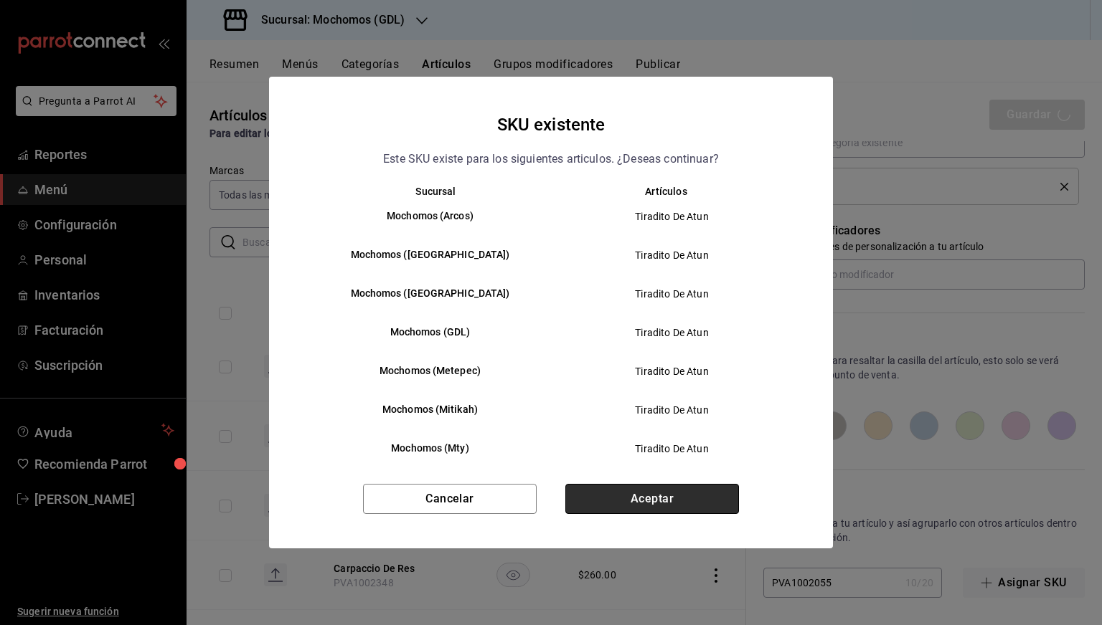
click at [614, 513] on button "Aceptar" at bounding box center [652, 499] width 174 height 30
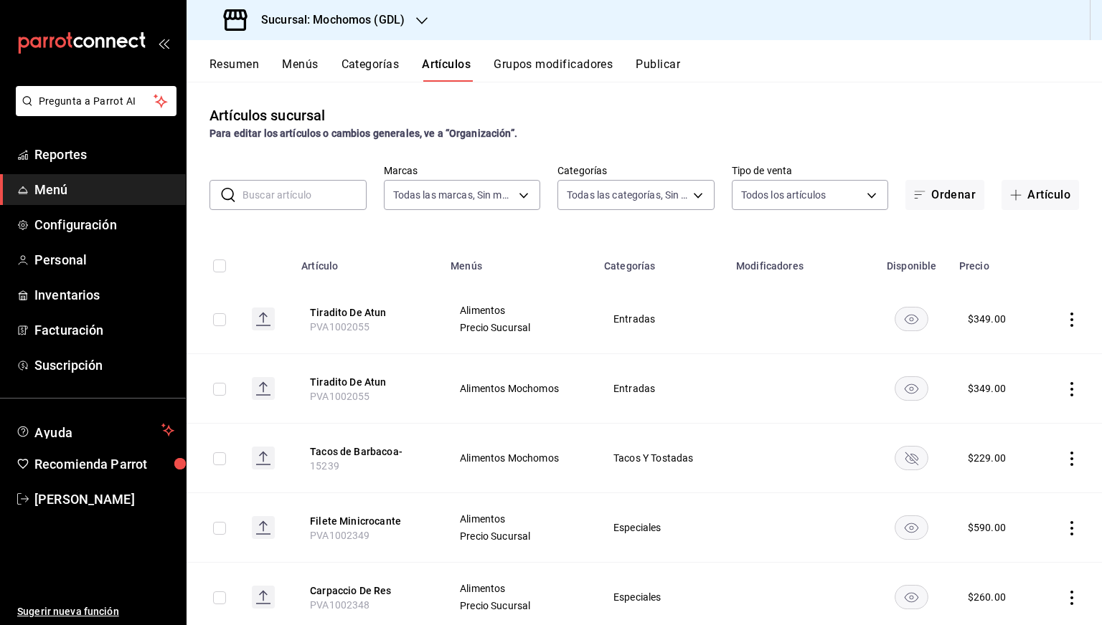
click at [221, 317] on input "checkbox" at bounding box center [219, 319] width 13 height 13
checkbox input "true"
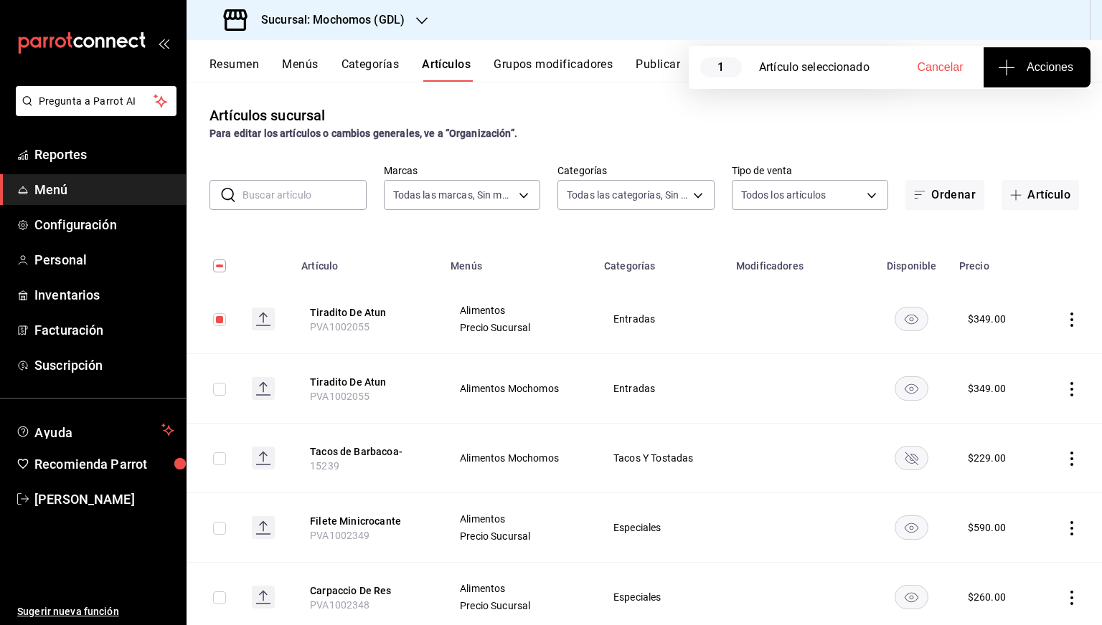
click at [220, 384] on input "checkbox" at bounding box center [219, 389] width 13 height 13
checkbox input "true"
click at [997, 83] on button "Acciones" at bounding box center [1036, 67] width 107 height 40
click at [998, 113] on span "Agregar tipo" at bounding box center [1036, 112] width 85 height 15
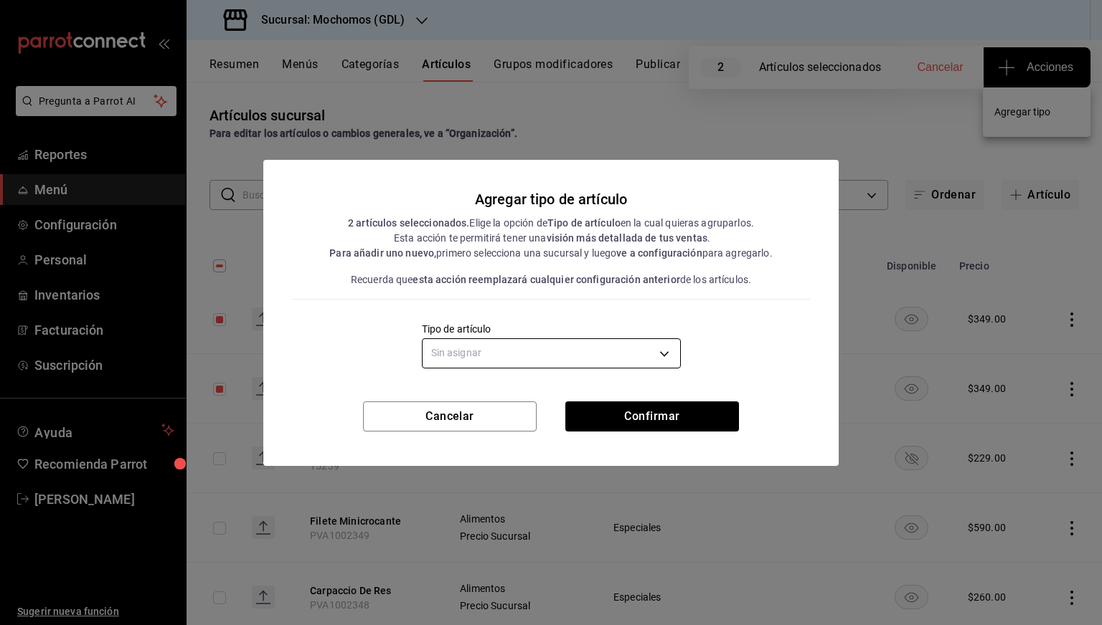
click at [578, 362] on body "Pregunta a Parrot AI Reportes Menú Configuración Personal Inventarios Facturaci…" at bounding box center [551, 312] width 1102 height 625
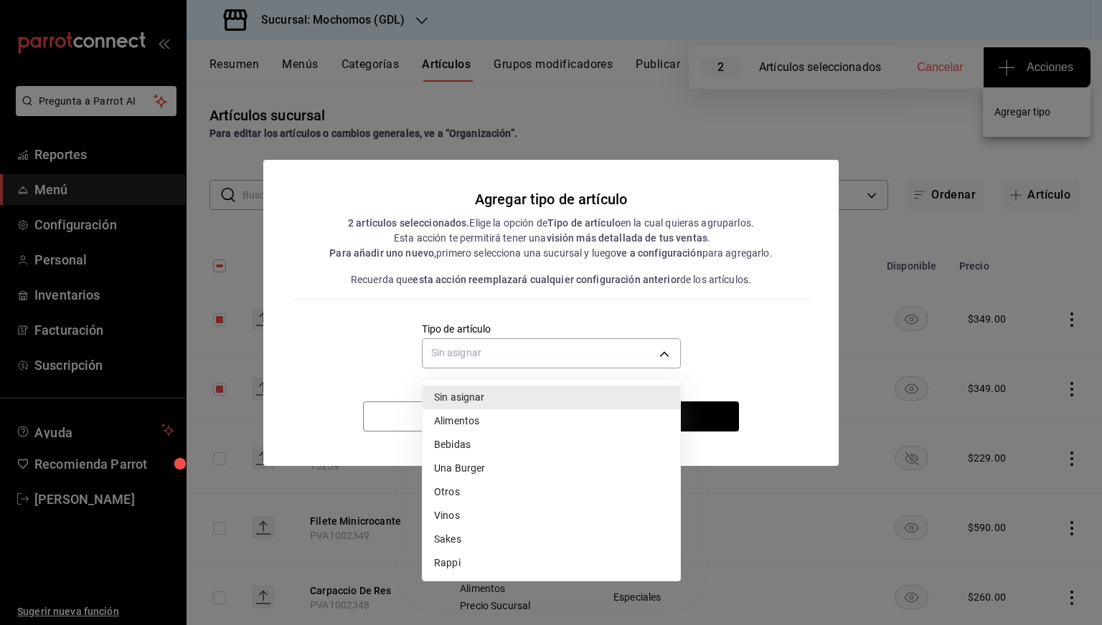
click at [462, 415] on li "Alimentos" at bounding box center [550, 422] width 257 height 24
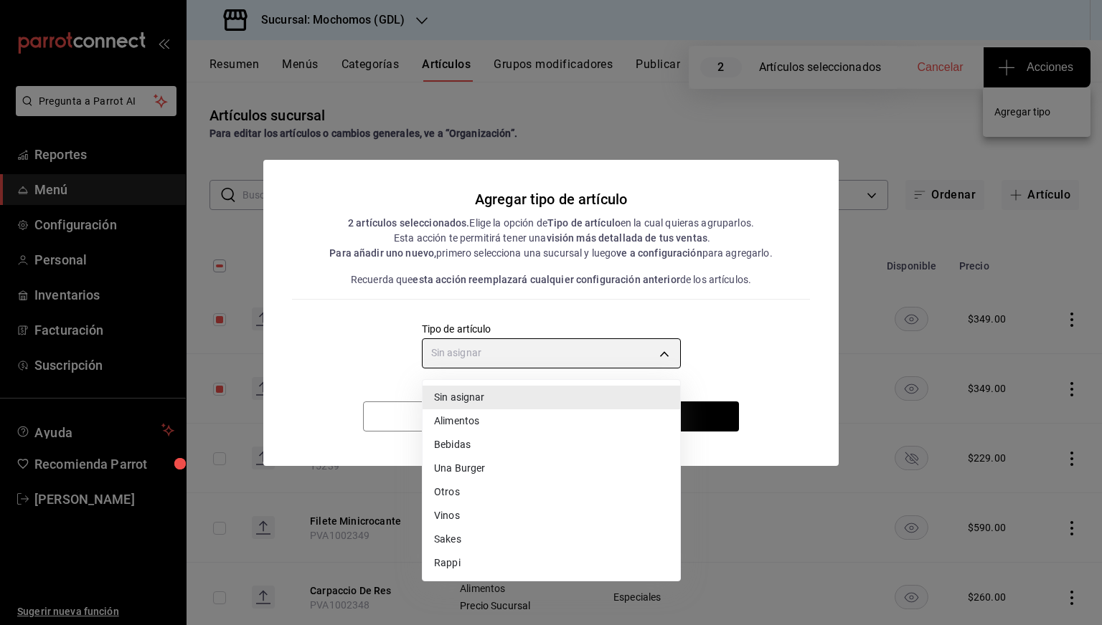
type input "a9c5c5d7-09f7-4d61-88a6-a13d33eec0fd"
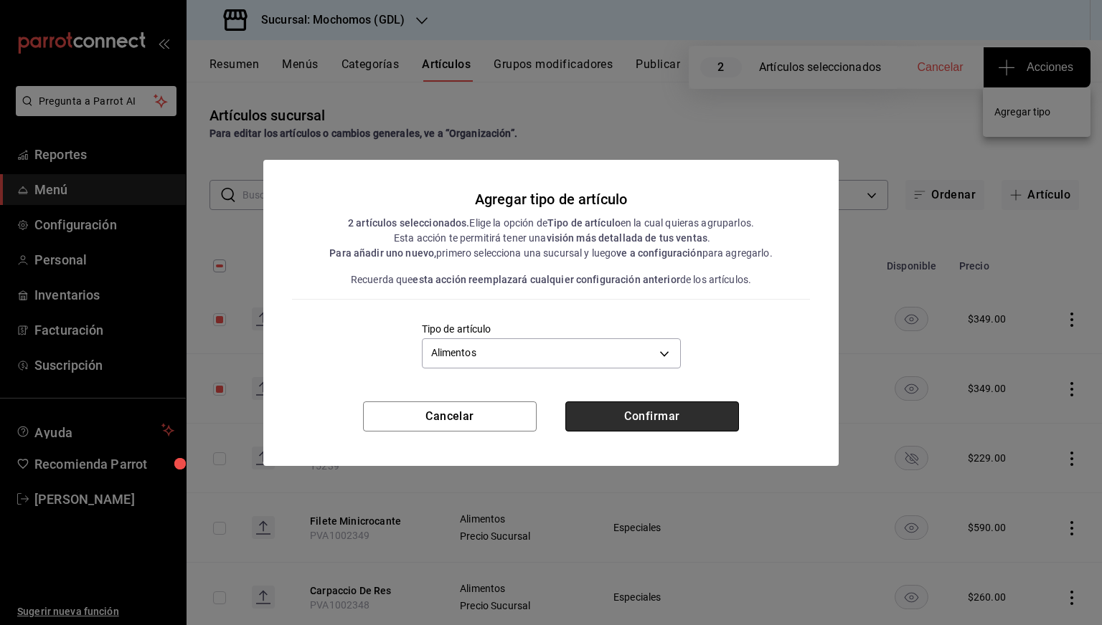
click at [613, 415] on button "Confirmar" at bounding box center [652, 417] width 174 height 30
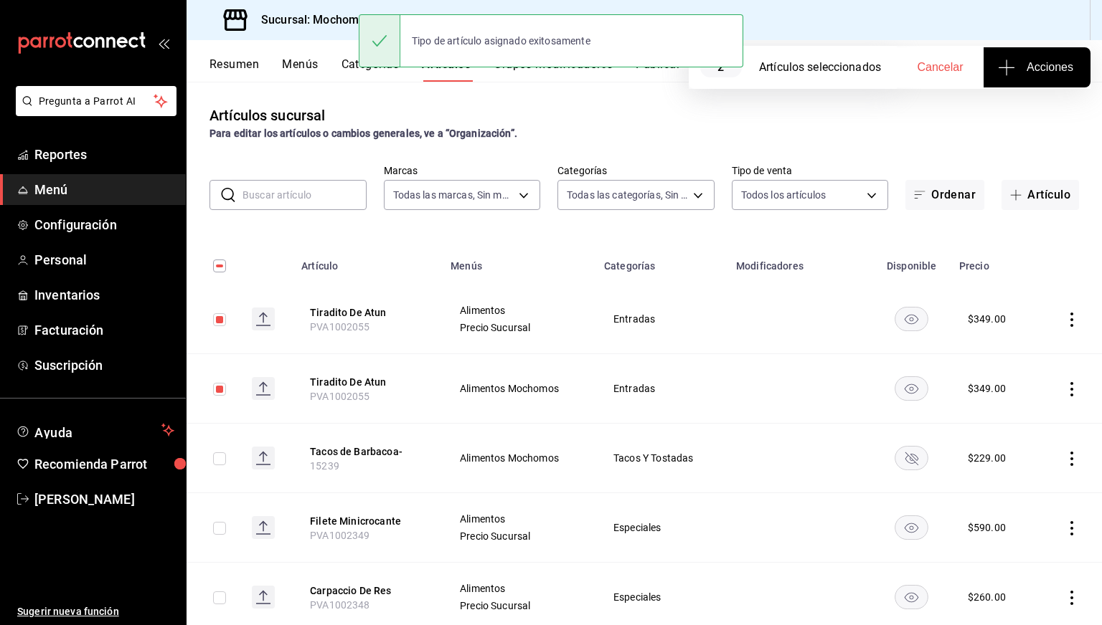
click at [219, 318] on input "checkbox" at bounding box center [219, 319] width 13 height 13
checkbox input "false"
click at [219, 385] on input "checkbox" at bounding box center [219, 389] width 13 height 13
checkbox input "false"
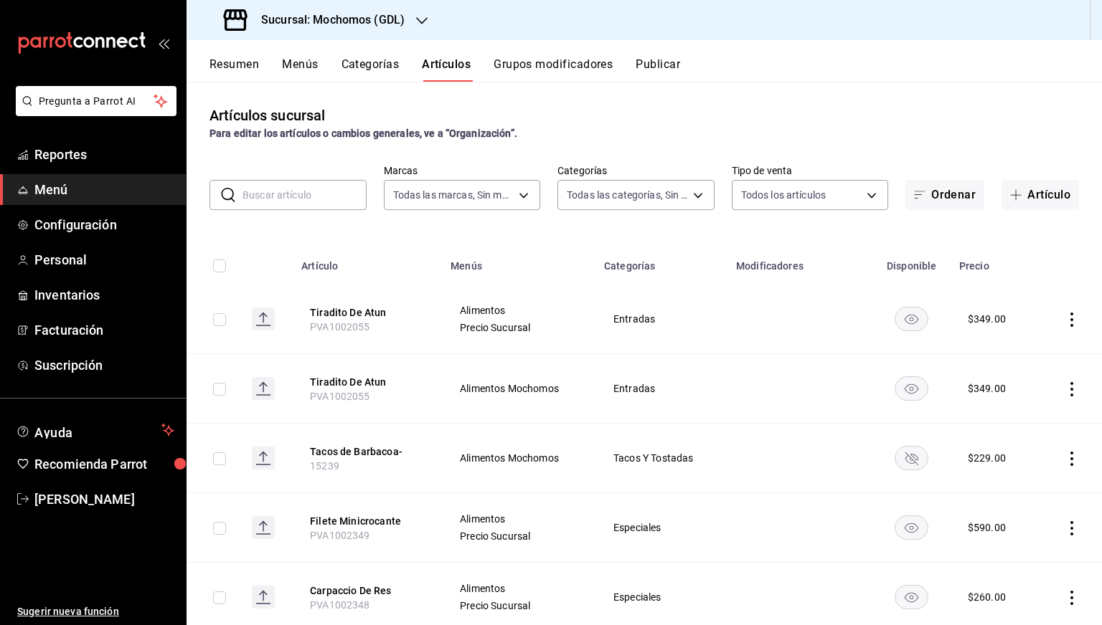
click at [671, 58] on button "Publicar" at bounding box center [657, 69] width 44 height 24
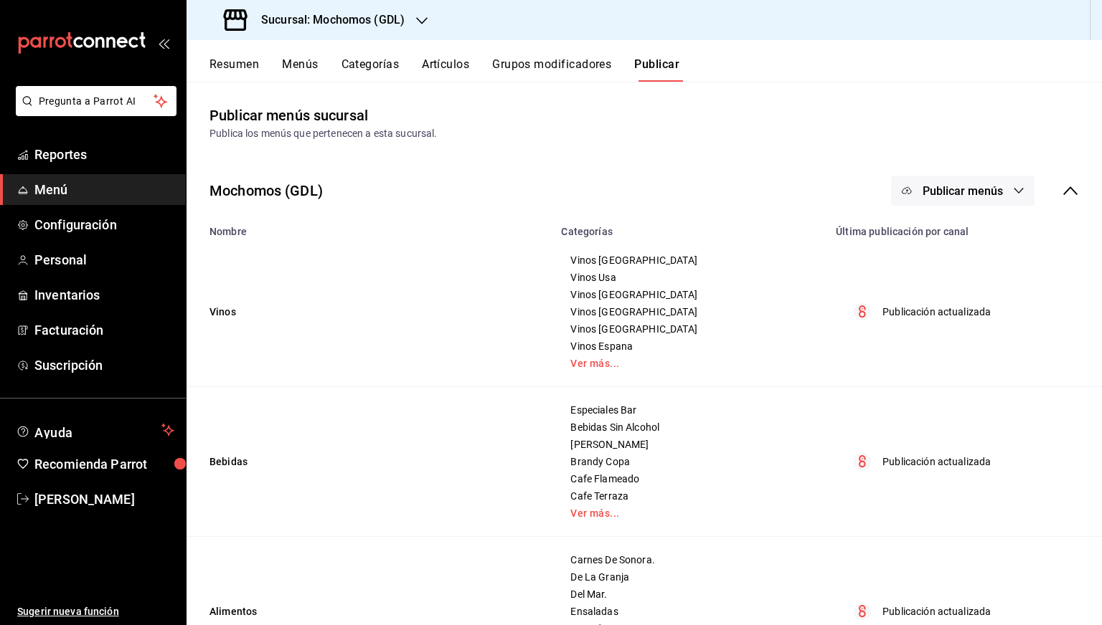
click at [1019, 182] on button "Publicar menús" at bounding box center [962, 191] width 143 height 30
click at [974, 235] on span "Punto de venta" at bounding box center [972, 237] width 69 height 15
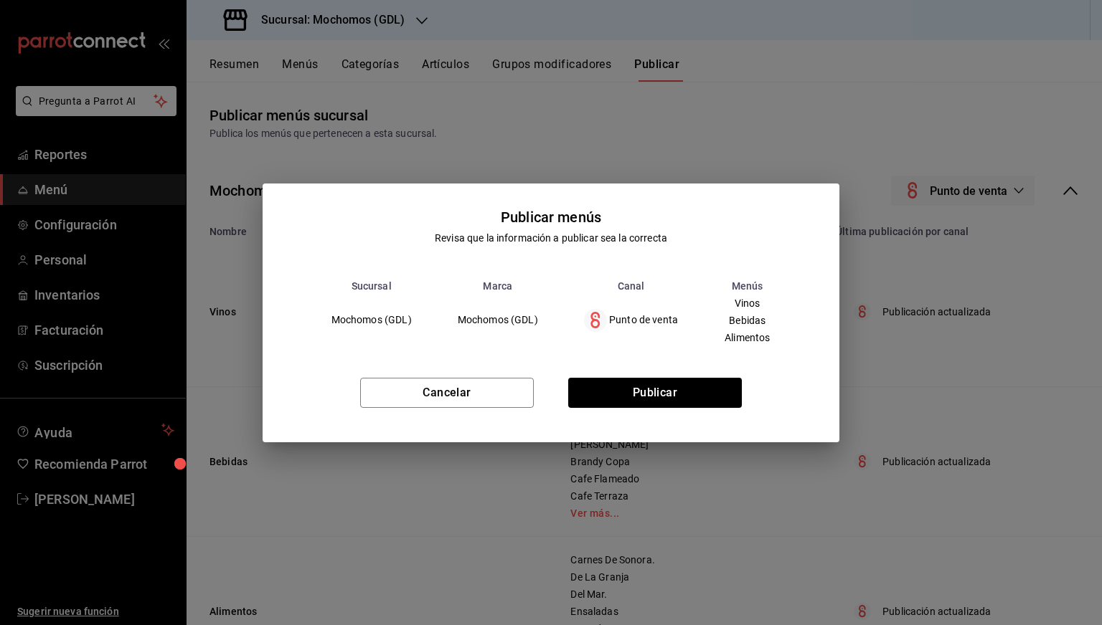
click at [646, 411] on div "Cancelar Publicar" at bounding box center [551, 399] width 577 height 88
click at [621, 393] on button "Publicar" at bounding box center [655, 393] width 174 height 30
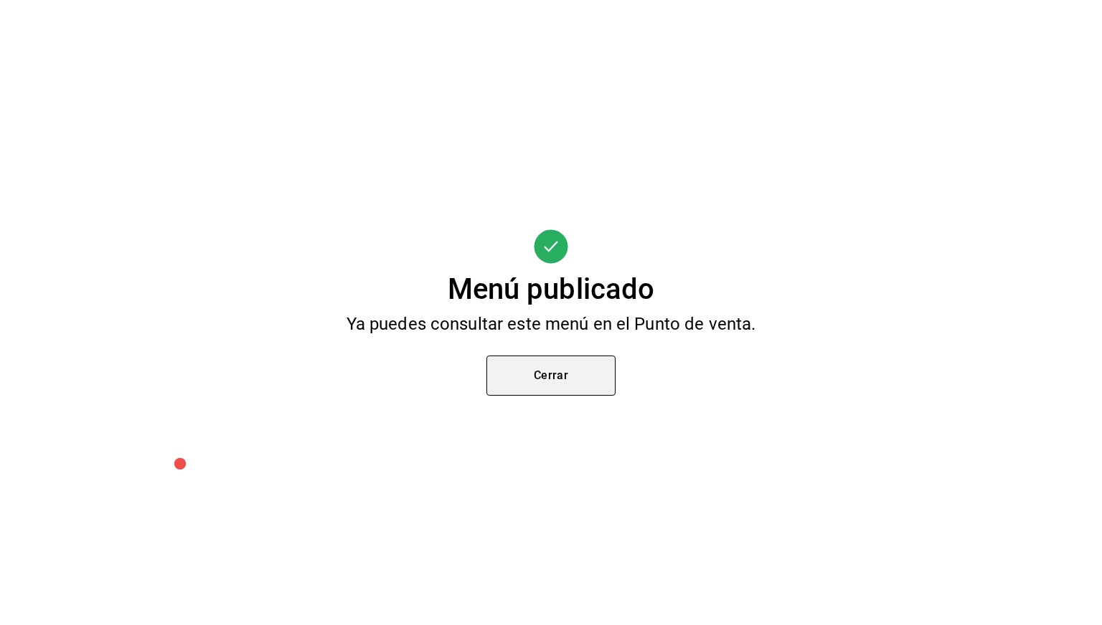
click at [551, 388] on button "Cerrar" at bounding box center [550, 376] width 129 height 40
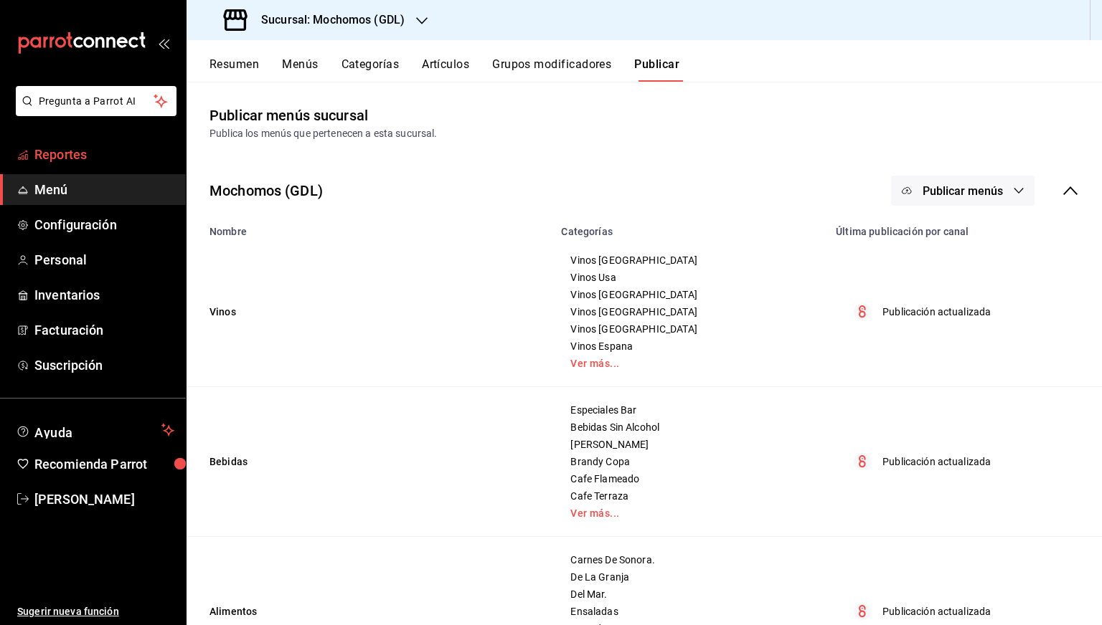
click at [74, 152] on span "Reportes" at bounding box center [104, 154] width 140 height 19
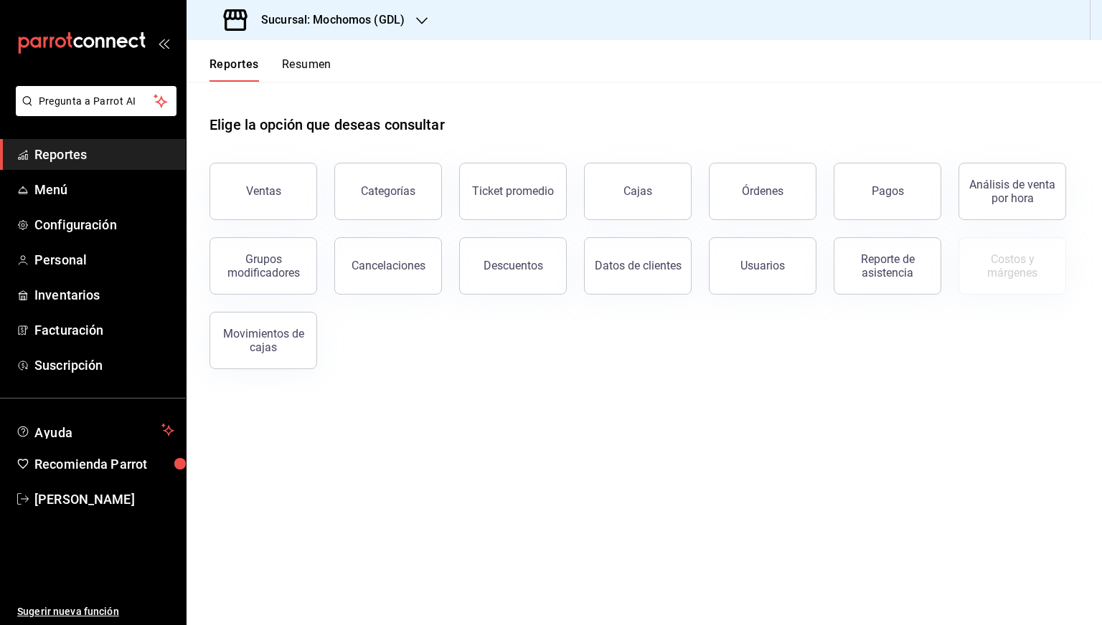
click at [315, 12] on h3 "Sucursal: Mochomos (GDL)" at bounding box center [327, 19] width 155 height 17
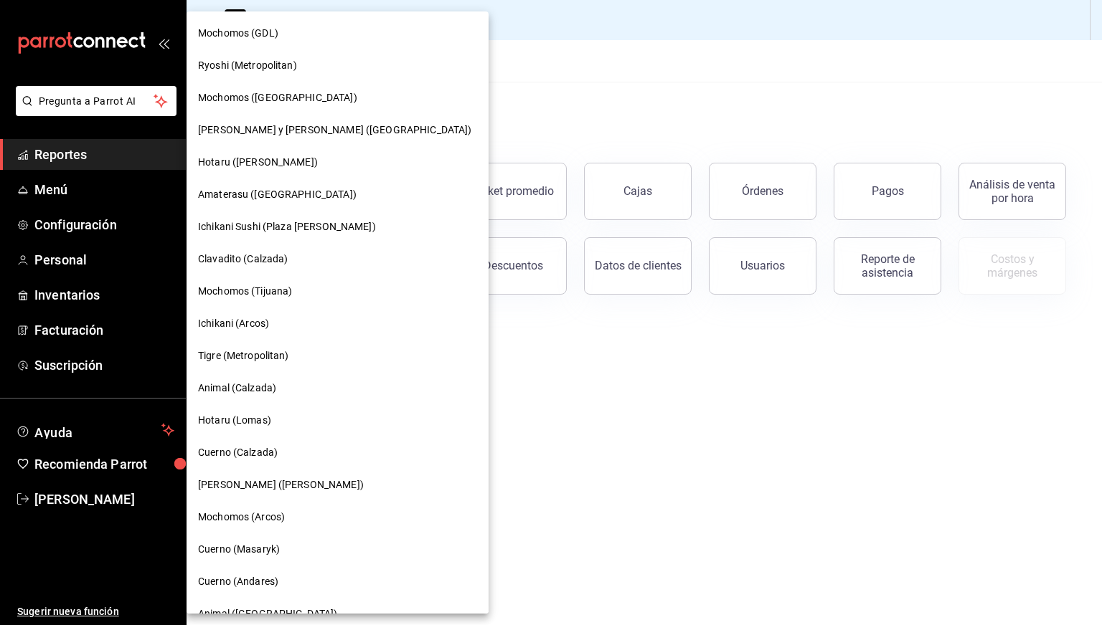
click at [238, 72] on span "Ryoshi (Metropolitan)" at bounding box center [247, 65] width 99 height 15
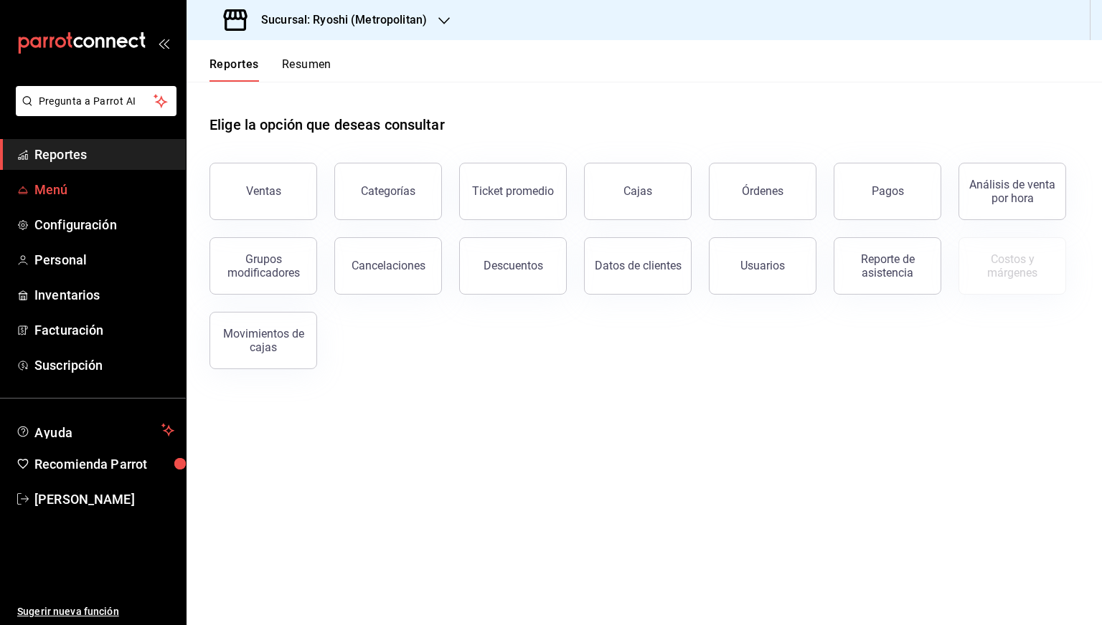
click at [72, 186] on span "Menú" at bounding box center [104, 189] width 140 height 19
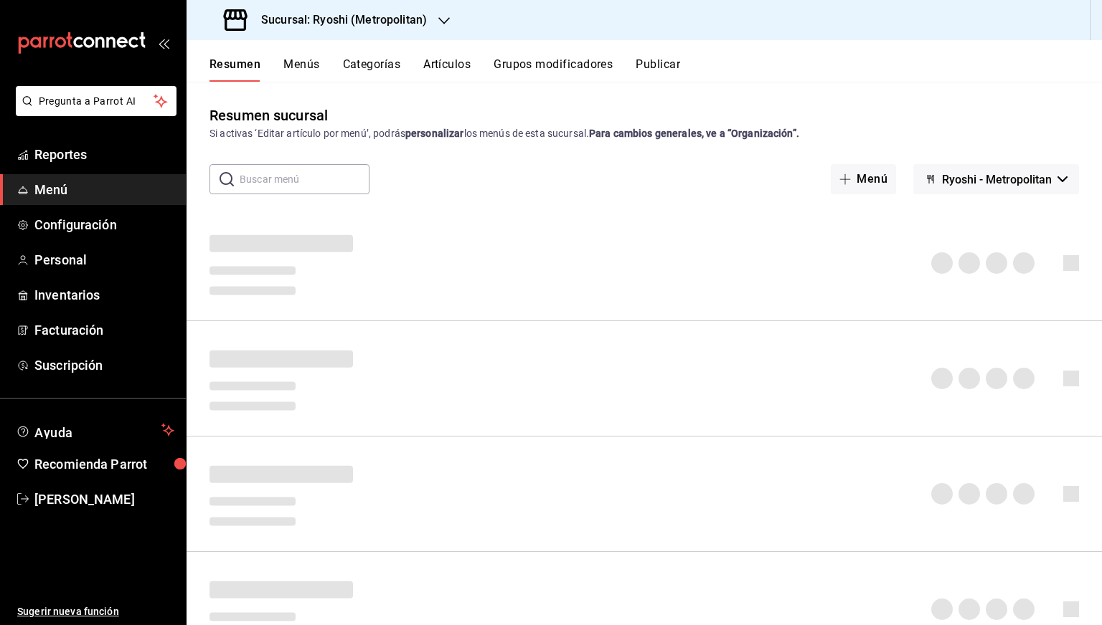
click at [471, 62] on button "Artículos" at bounding box center [446, 69] width 47 height 24
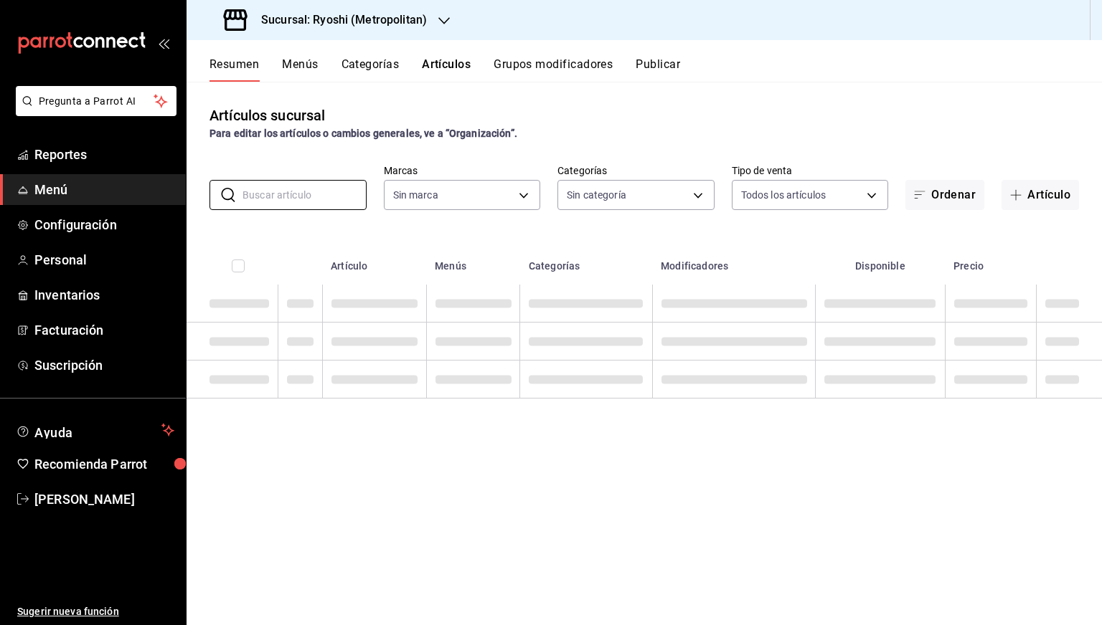
click at [301, 189] on input "text" at bounding box center [304, 195] width 124 height 29
type input "afd8f7e0-6441-4225-b079-3ecb6f1759bb,a0f13850-a6cf-4674-87cd-ec670d2b59b9"
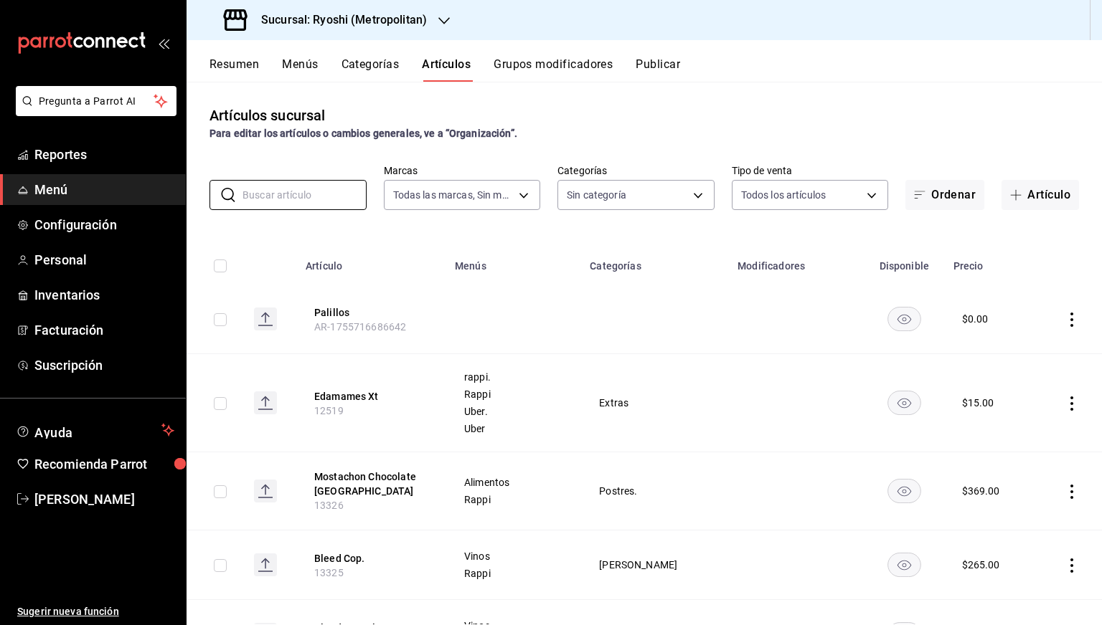
type input "feb80afa-84ca-40b4-b595-bfbaac699c32,812aad81-9313-4289-adaa-71f0113c50cb,f2911…"
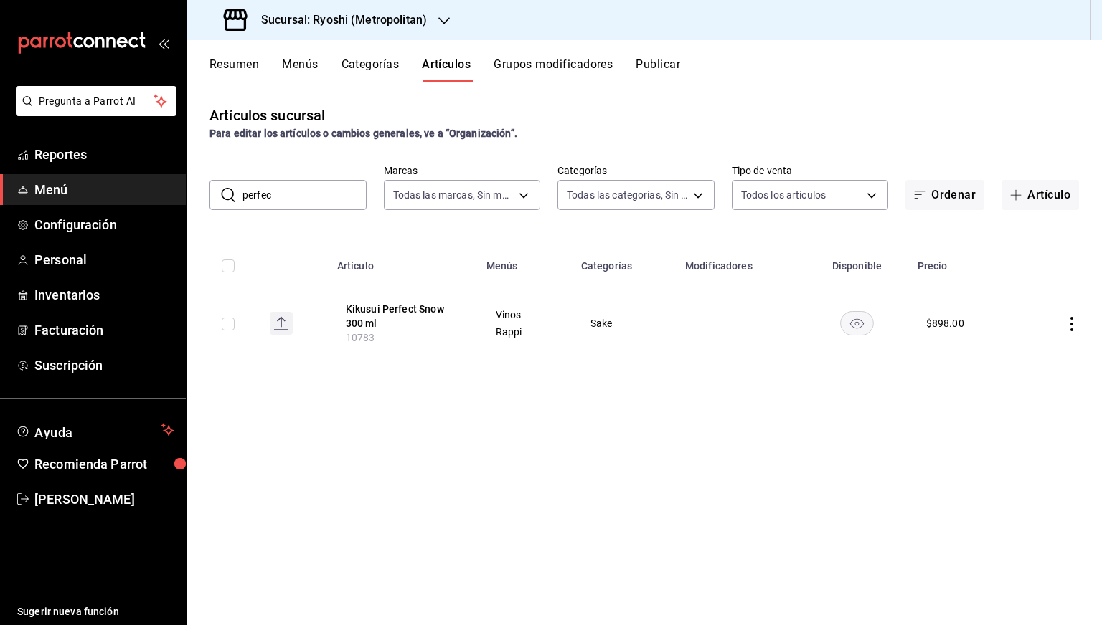
click at [316, 195] on input "perfec" at bounding box center [304, 195] width 124 height 29
type input "perfec"
click at [425, 26] on h3 "Sucursal: Ryoshi (Metropolitan)" at bounding box center [338, 19] width 177 height 17
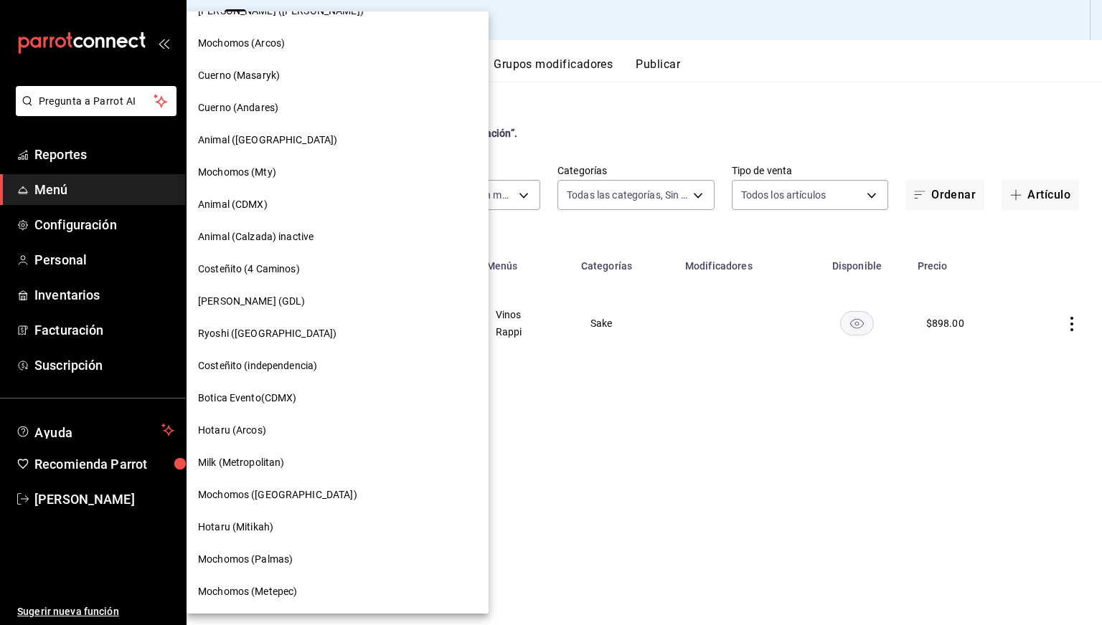
scroll to position [462, 0]
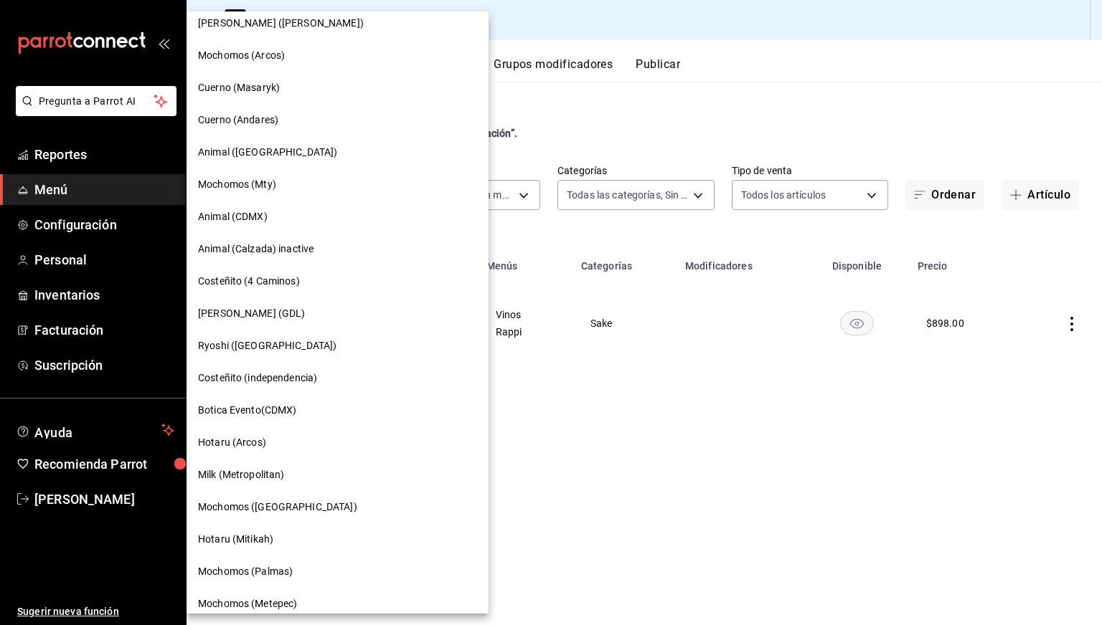
click at [263, 177] on span "Mochomos (Mty)" at bounding box center [237, 184] width 78 height 15
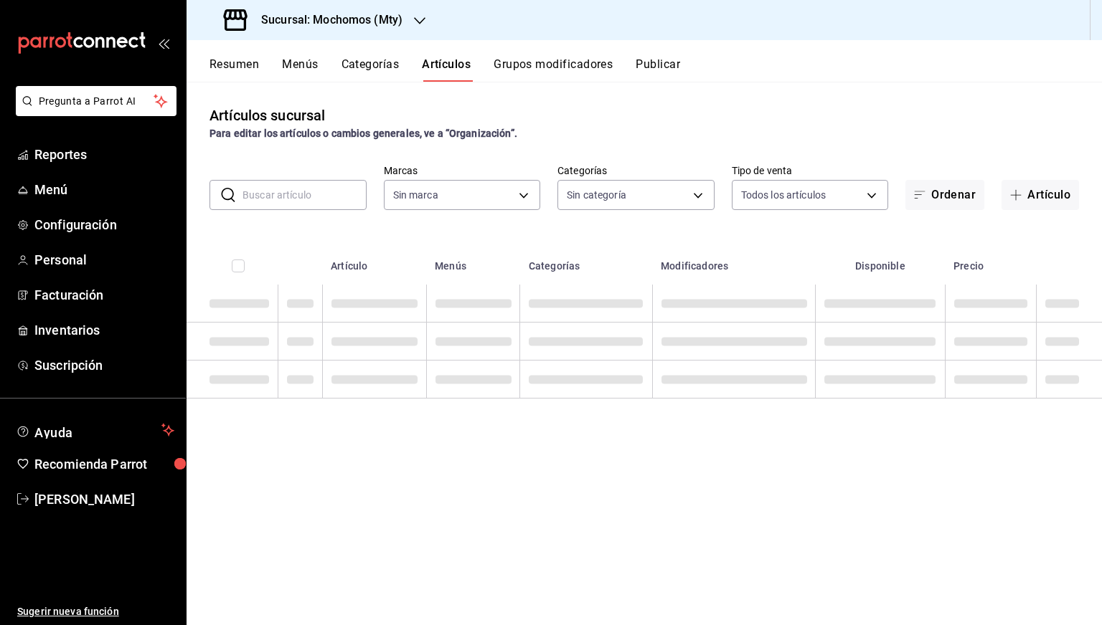
click at [306, 204] on input "text" at bounding box center [304, 195] width 124 height 29
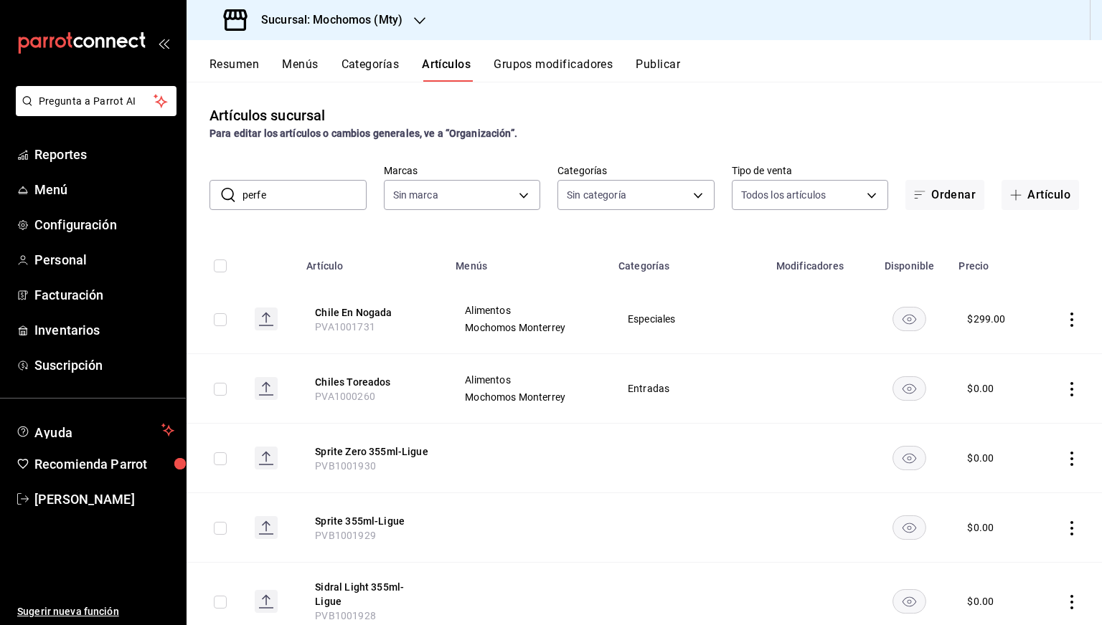
type input "perfec"
type input "ca062f0f-28a6-4a2e-835a-bf626b46f614,ff02f0f8-cf27-4ea8-b513-1d5c0356e4fc,aaf97…"
type input "b352ad34-a903-4246-b8b1-197398375429"
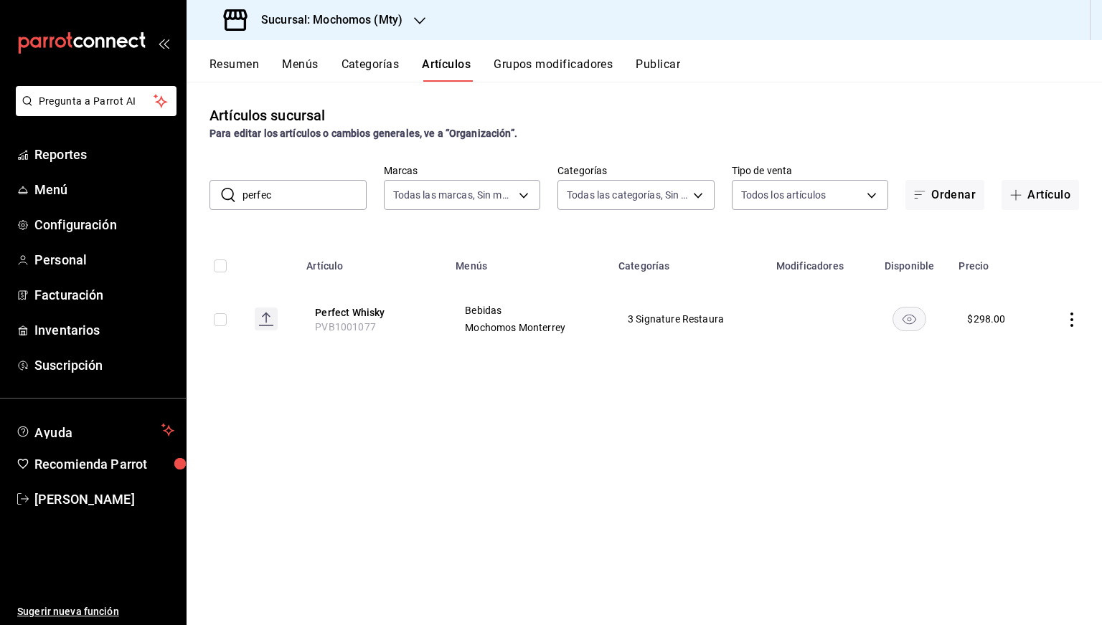
click at [318, 207] on input "perfec" at bounding box center [304, 195] width 124 height 29
type input "snow"
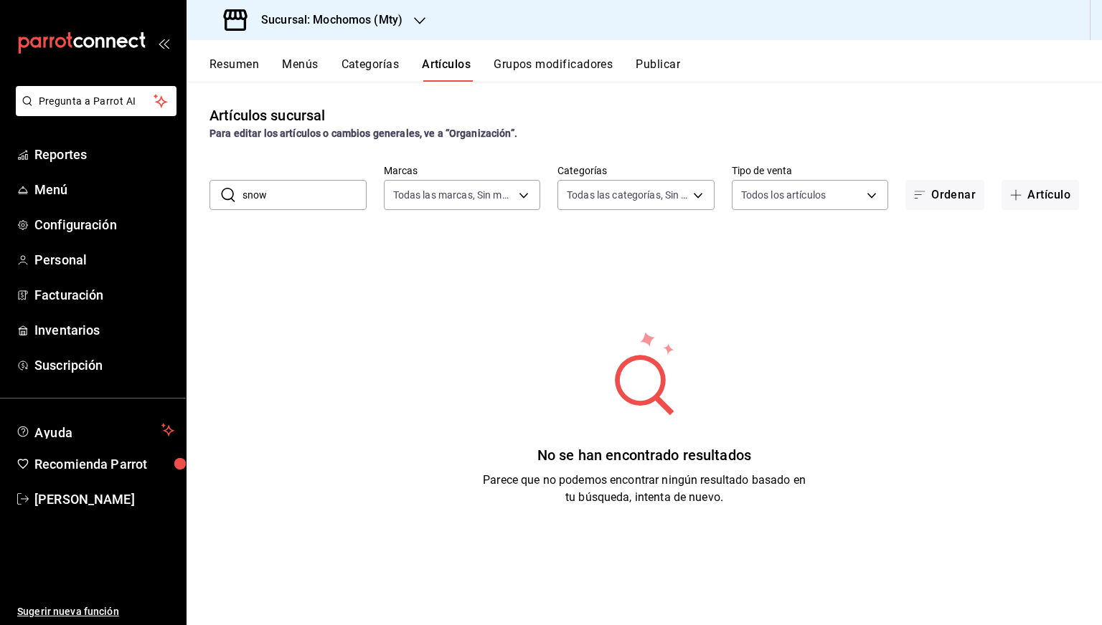
click at [314, 201] on input "snow" at bounding box center [304, 195] width 124 height 29
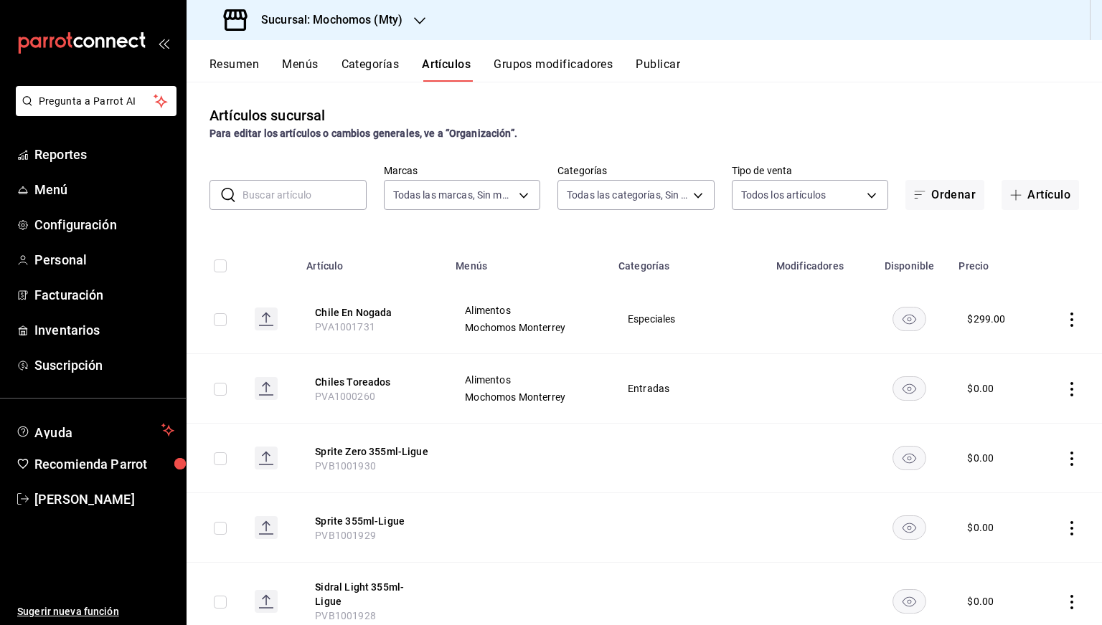
click at [338, 8] on div "Sucursal: Mochomos (Mty)" at bounding box center [314, 20] width 233 height 40
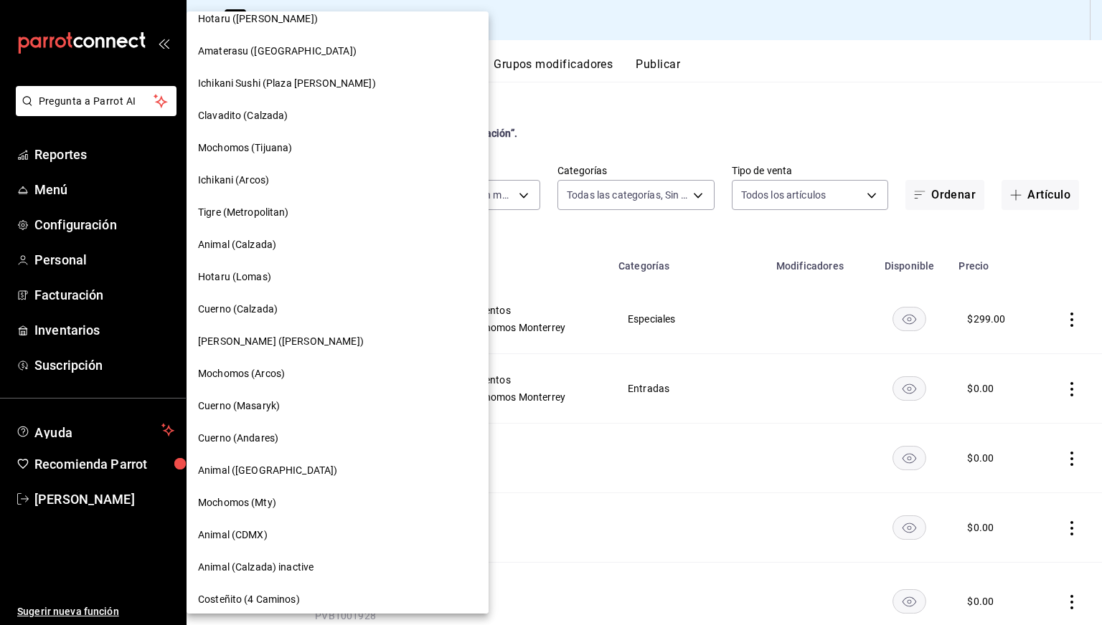
scroll to position [146, 0]
click at [275, 302] on span "Cuerno (Calzada)" at bounding box center [238, 307] width 80 height 15
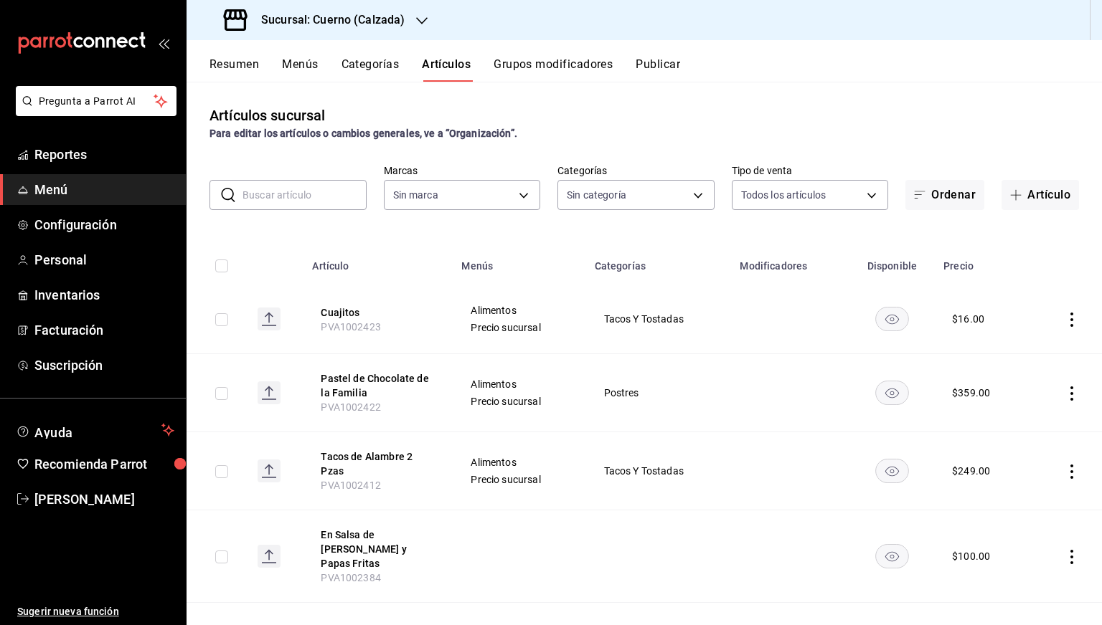
type input "b7ae777b-2dfc-42e0-9650-6cefdf37a424,c000f1c0-fb9f-4016-8e6a-f0d1e83e893d"
type input "560d4c35-d9fc-4089-91ff-402d238ea400,302845cf-2d1c-4fb1-9d9e-8d4a14396fbe,26243…"
click at [278, 192] on input "text" at bounding box center [304, 195] width 124 height 29
paste input "13374"
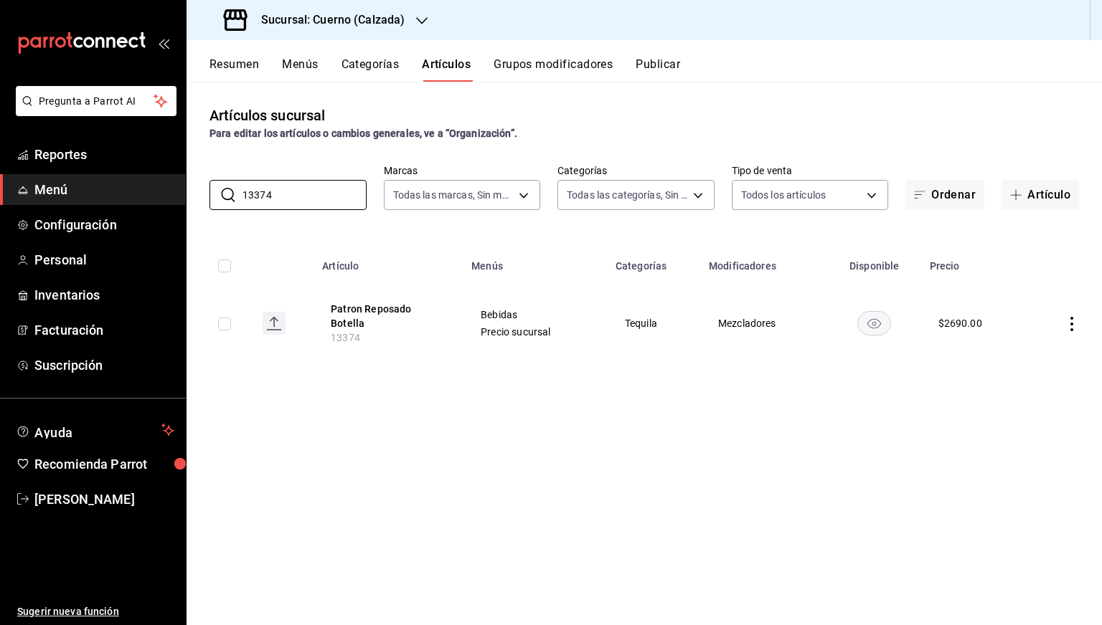
type input "13374"
click at [1070, 324] on icon "actions" at bounding box center [1071, 324] width 3 height 14
click at [1002, 361] on div at bounding box center [997, 353] width 26 height 17
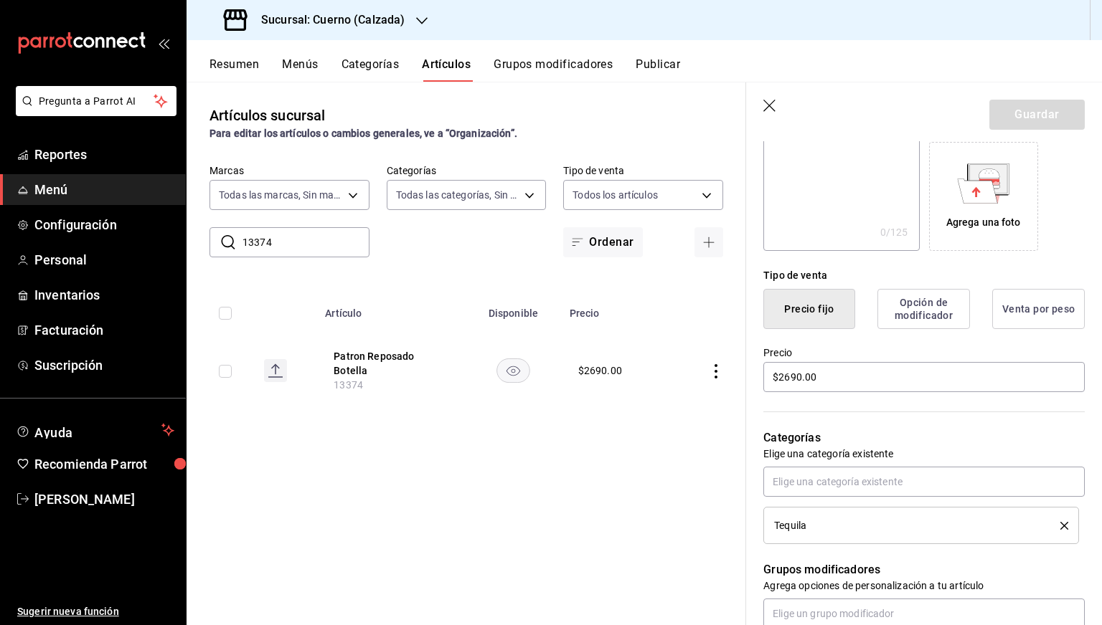
scroll to position [235, 0]
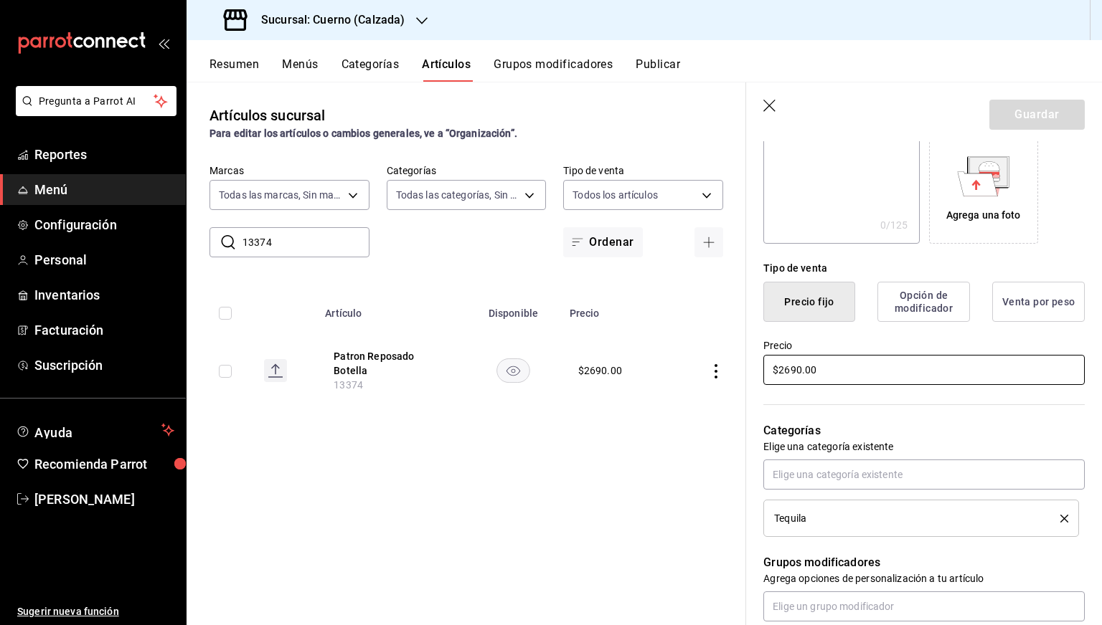
click at [789, 371] on input "$2690.00" at bounding box center [923, 370] width 321 height 30
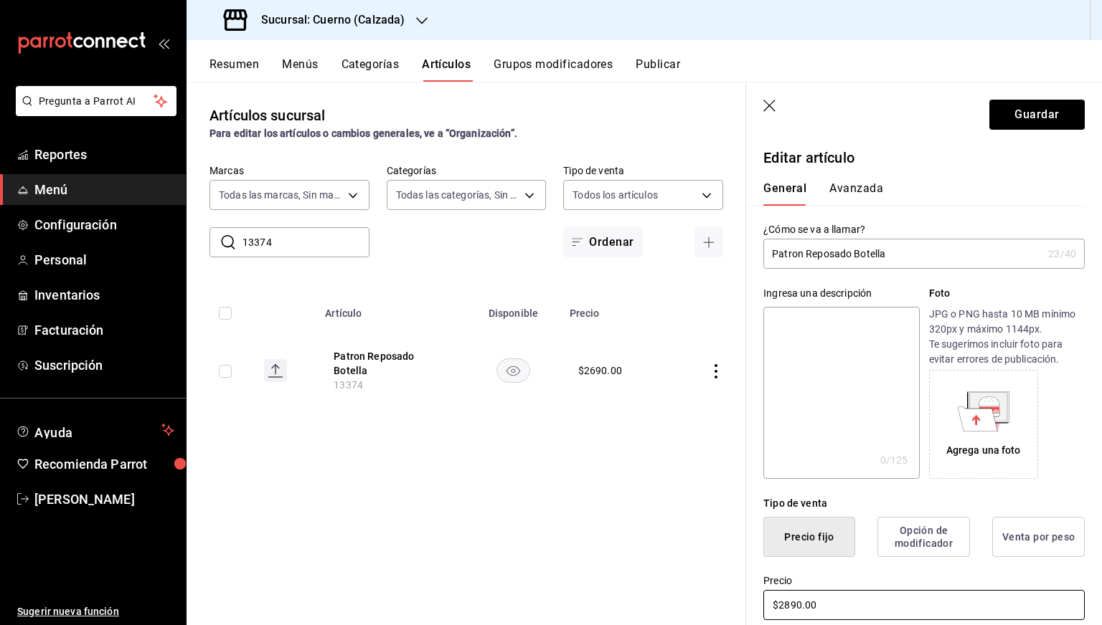
scroll to position [0, 0]
type input "$2890.00"
click at [1017, 110] on button "Guardar" at bounding box center [1036, 115] width 95 height 30
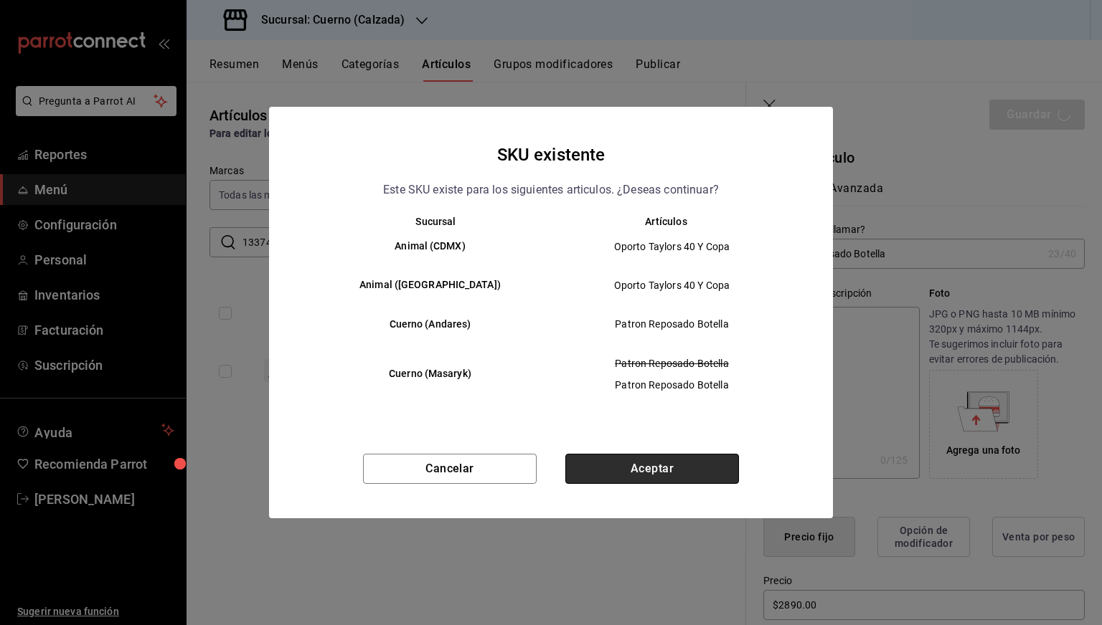
click at [655, 468] on button "Aceptar" at bounding box center [652, 469] width 174 height 30
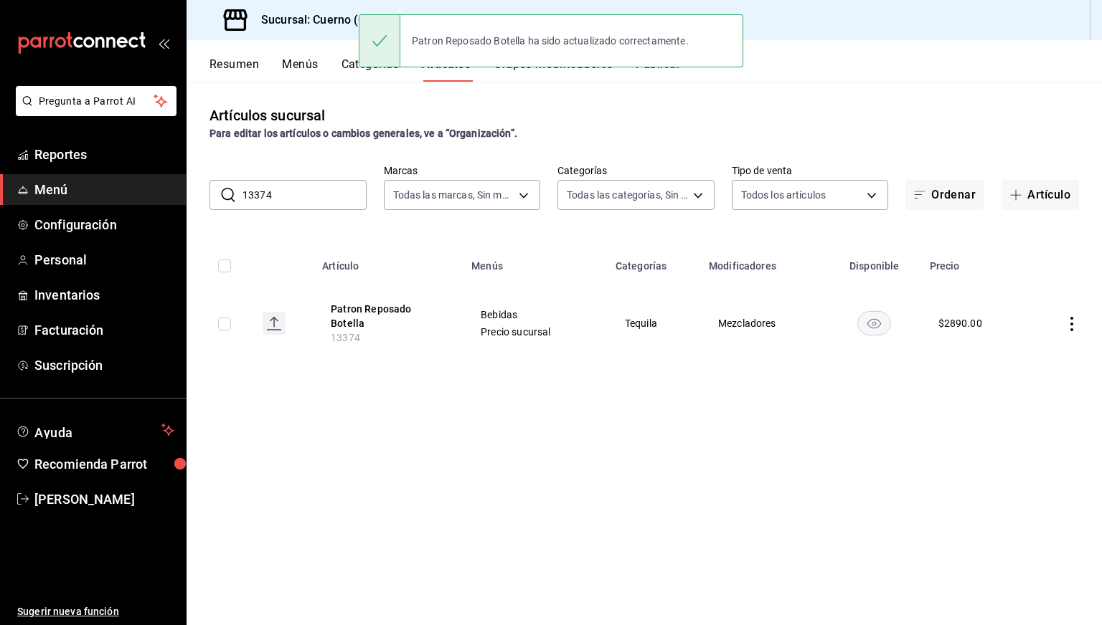
click at [307, 197] on input "13374" at bounding box center [304, 195] width 124 height 29
paste input "2829"
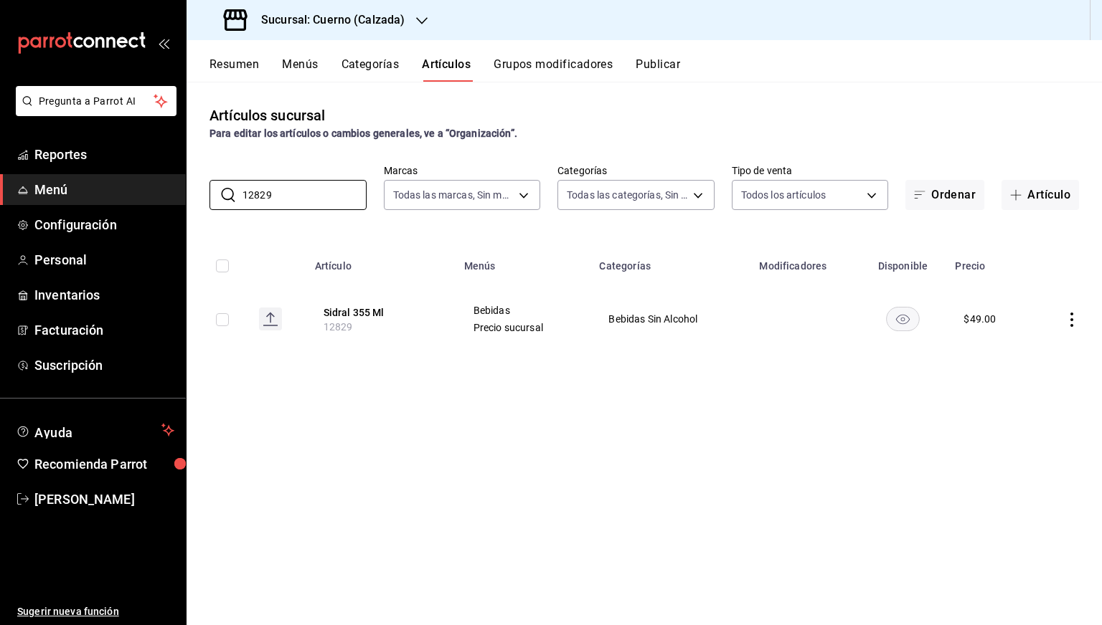
type input "12829"
click at [1070, 317] on icon "actions" at bounding box center [1071, 320] width 14 height 14
click at [1026, 350] on span "Editar" at bounding box center [1028, 353] width 37 height 15
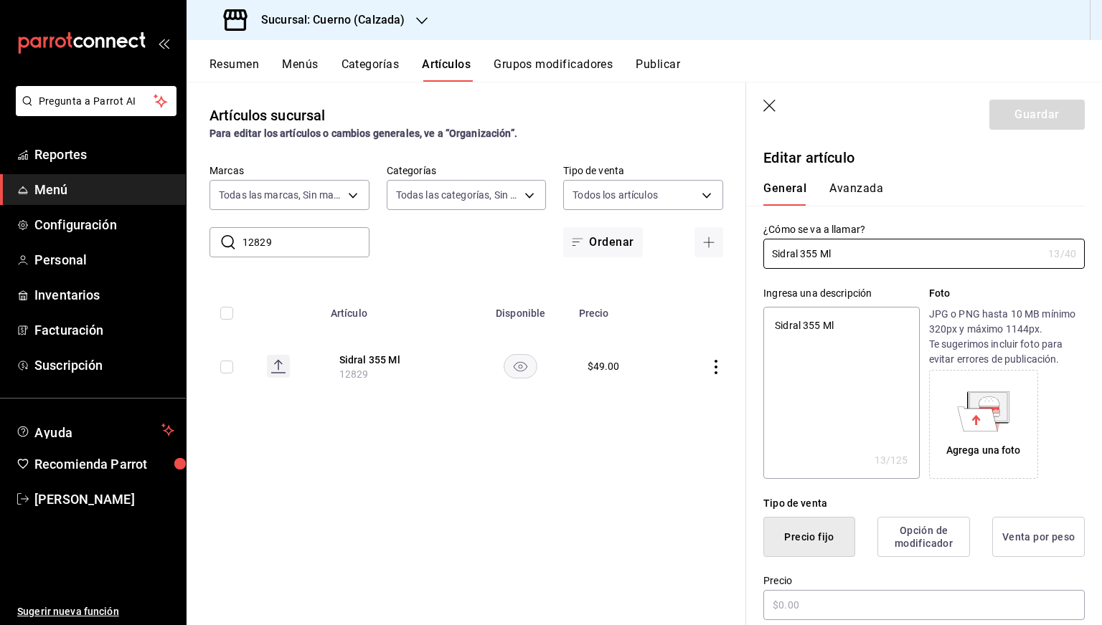
type textarea "x"
type input "$49.00"
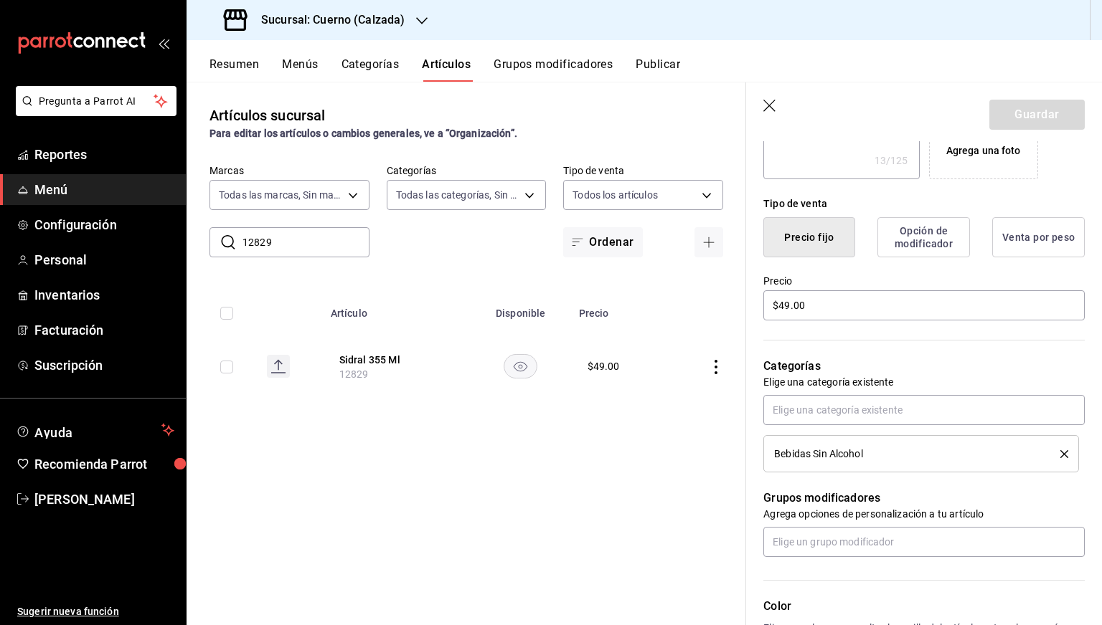
scroll to position [306, 0]
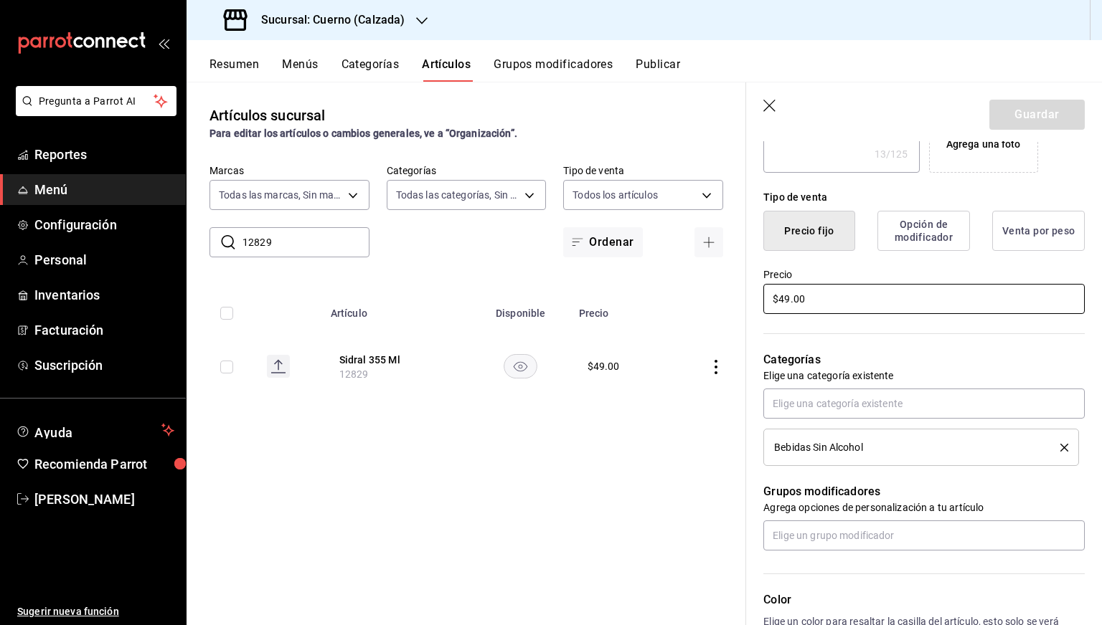
click at [786, 299] on input "$49.00" at bounding box center [923, 299] width 321 height 30
type textarea "x"
type input "$9.00"
type textarea "x"
type input "$59.00"
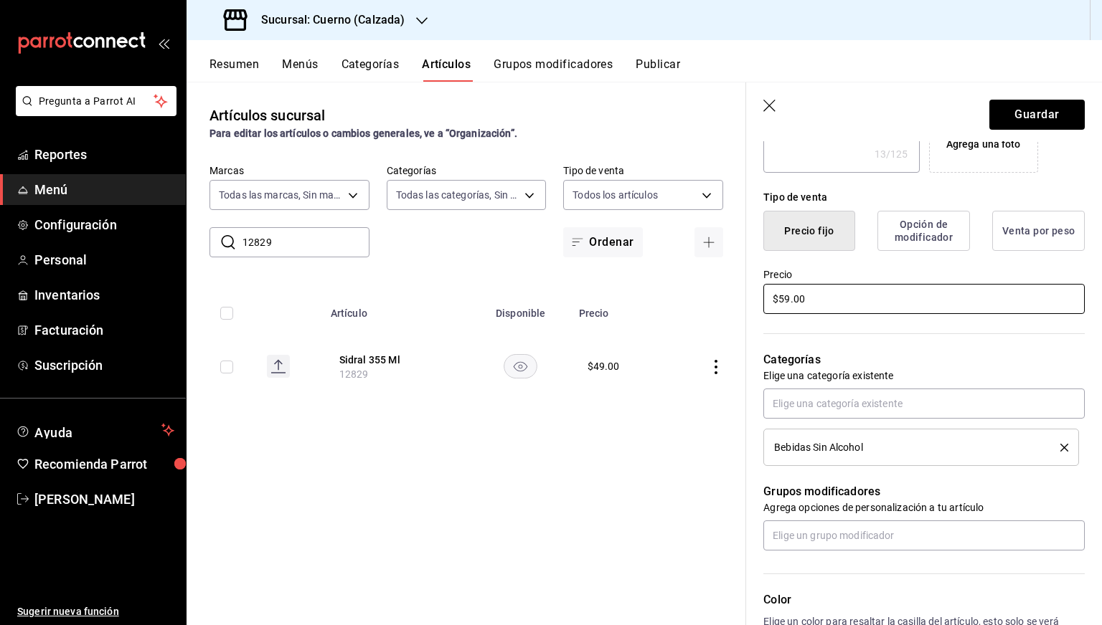
type textarea "x"
type input "$59.00"
click at [1024, 110] on button "Guardar" at bounding box center [1036, 115] width 95 height 30
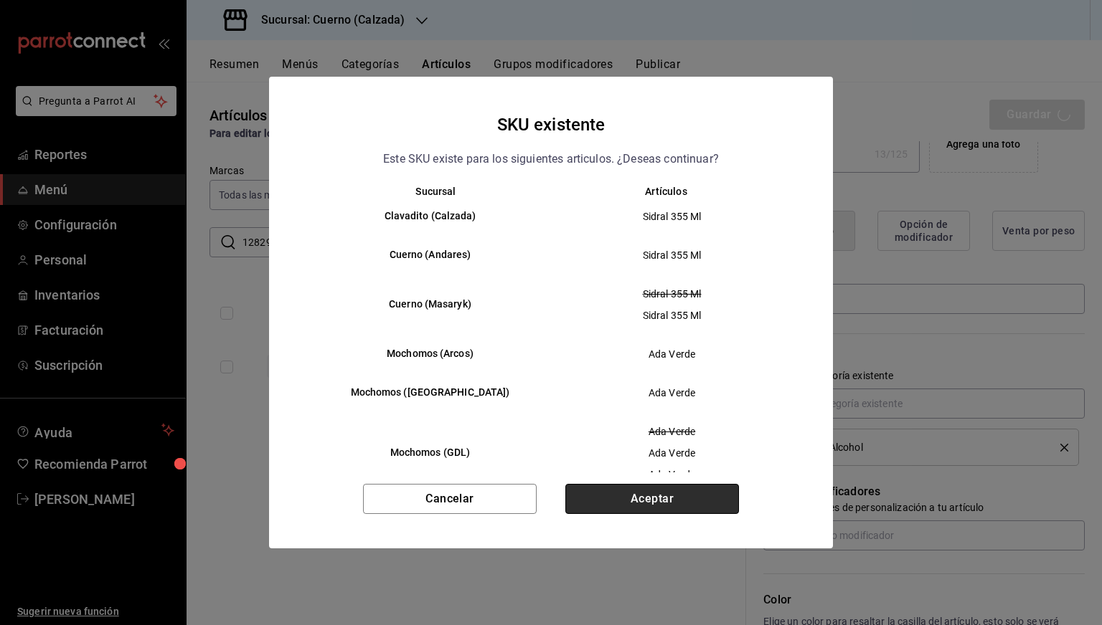
click at [677, 500] on button "Aceptar" at bounding box center [652, 499] width 174 height 30
type textarea "x"
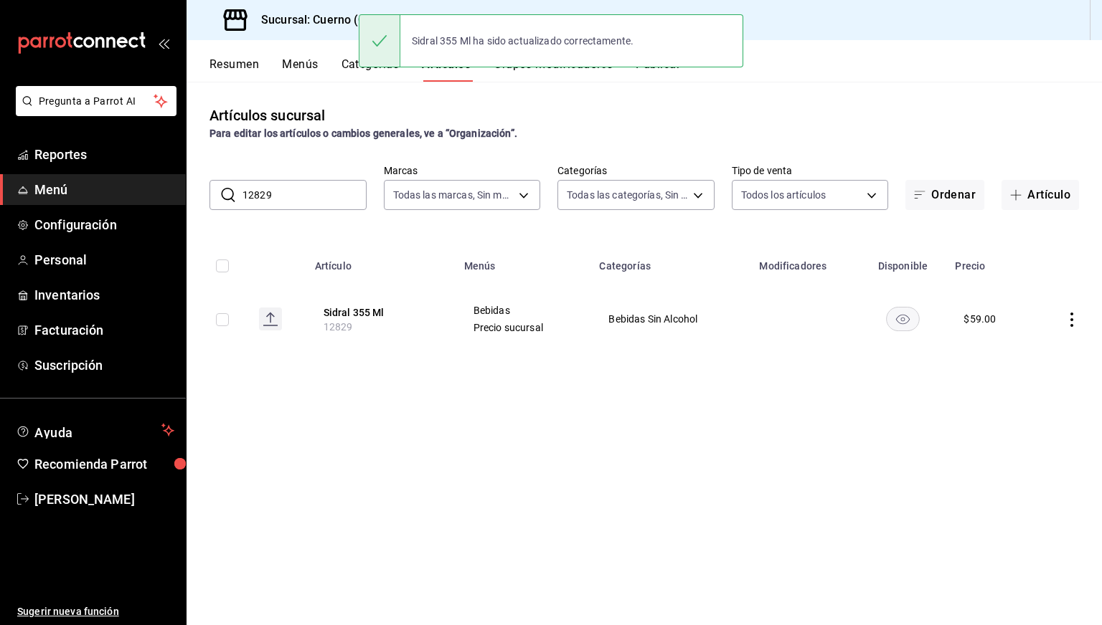
click at [334, 195] on input "12829" at bounding box center [304, 195] width 124 height 29
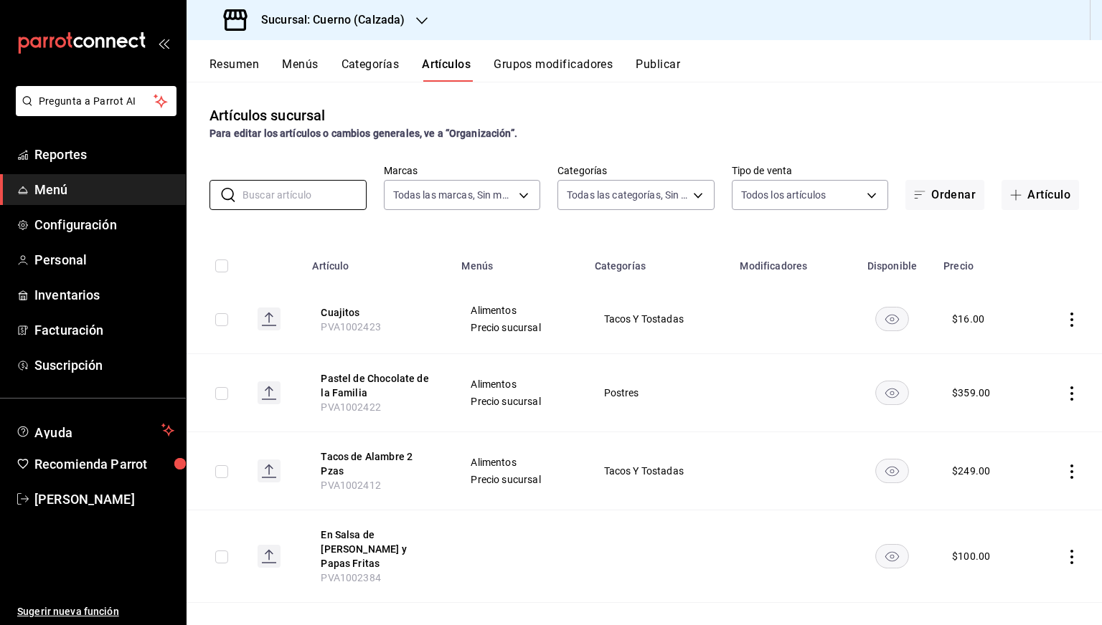
click at [668, 60] on button "Publicar" at bounding box center [657, 69] width 44 height 24
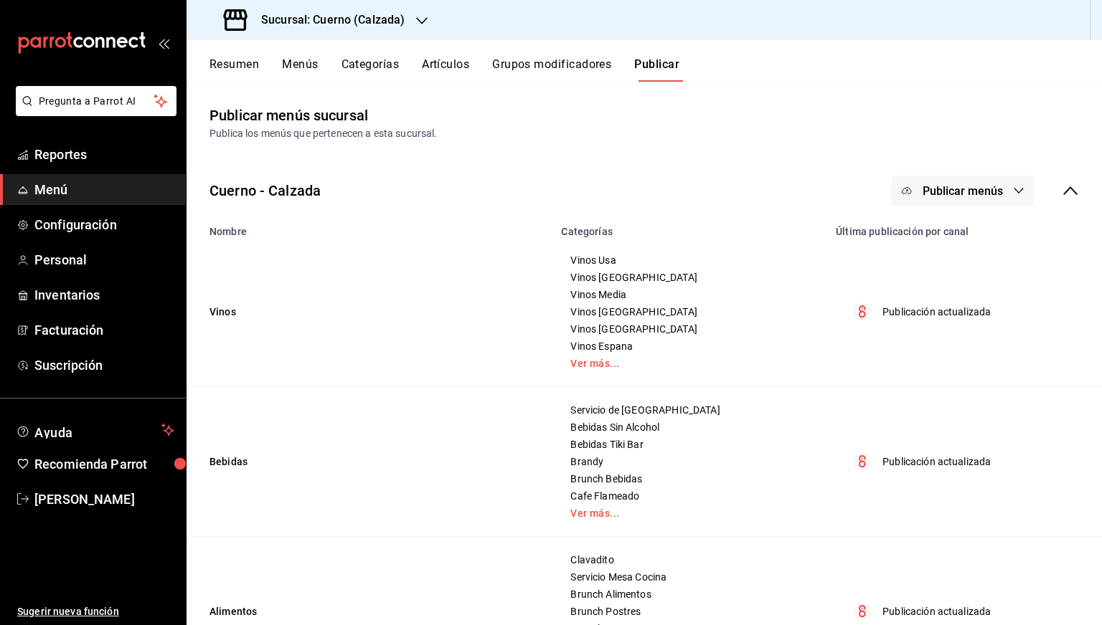
click at [1013, 189] on icon "button" at bounding box center [1018, 190] width 11 height 11
click at [963, 238] on span "Punto de venta" at bounding box center [972, 237] width 69 height 15
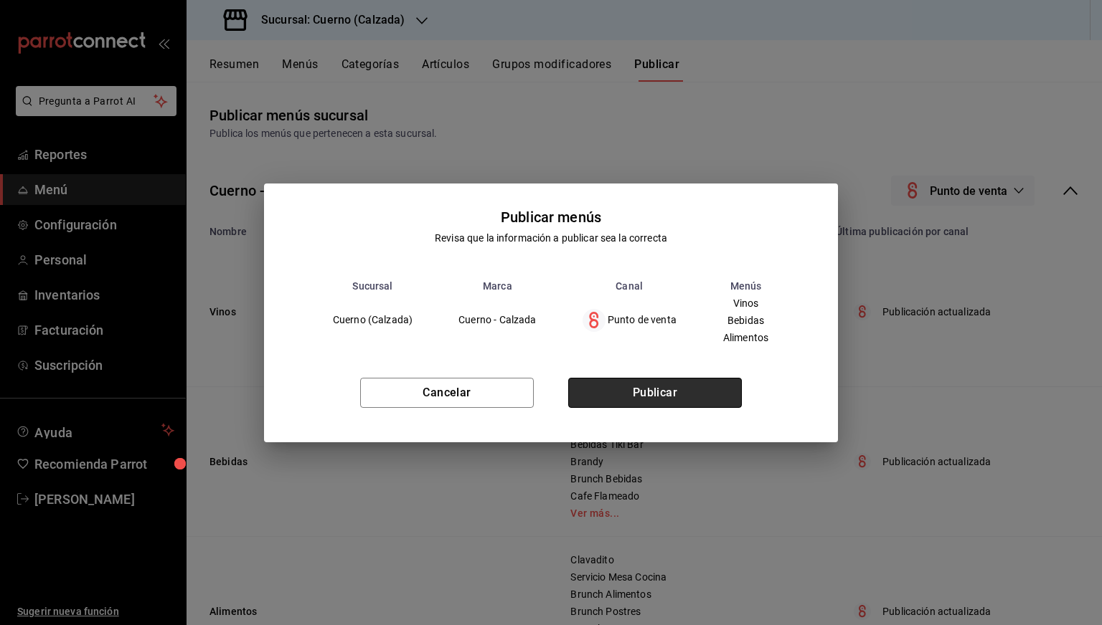
click at [697, 395] on button "Publicar" at bounding box center [655, 393] width 174 height 30
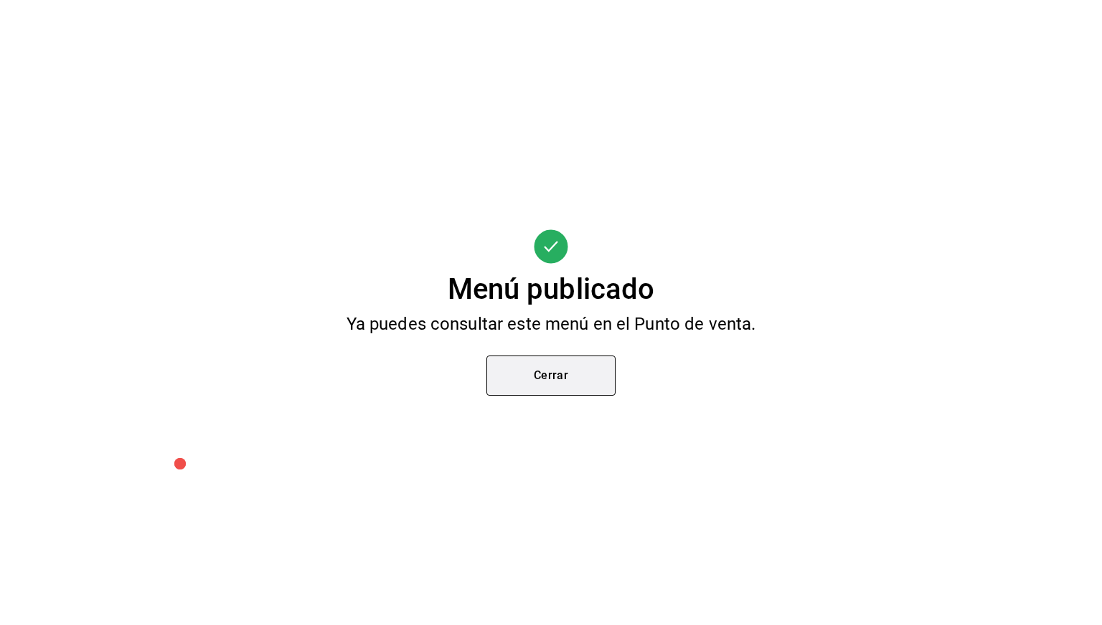
click at [544, 391] on button "Cerrar" at bounding box center [550, 376] width 129 height 40
